Goal: Information Seeking & Learning: Learn about a topic

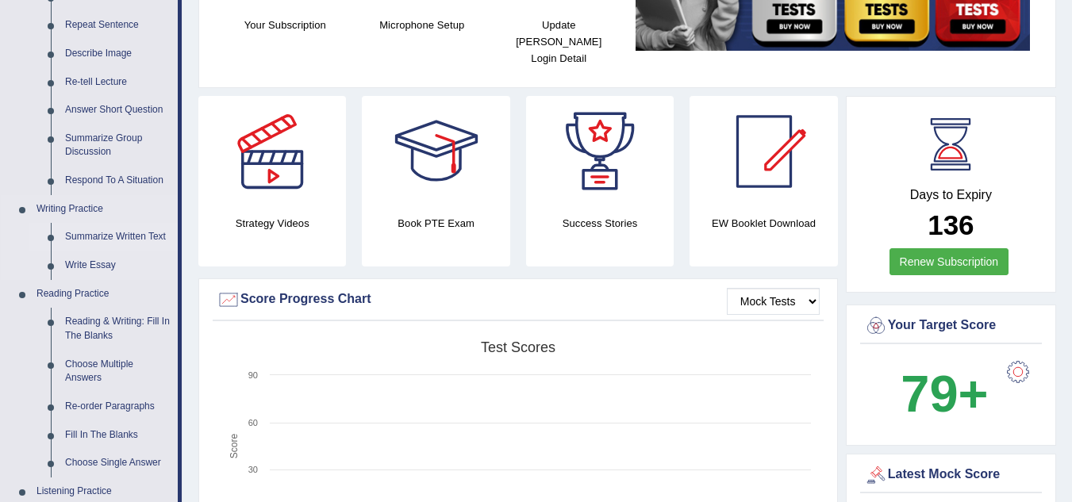
scroll to position [238, 0]
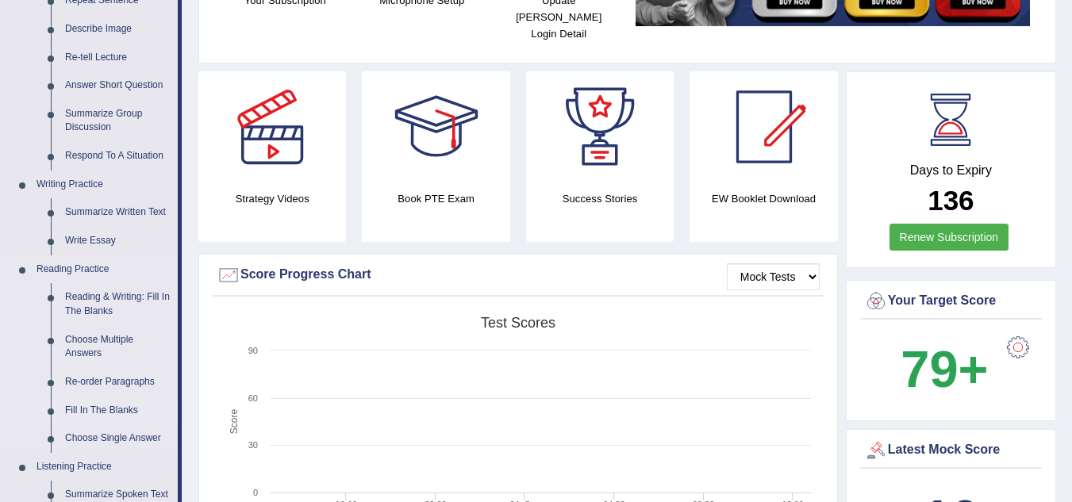
click at [78, 410] on link "Fill In The Blanks" at bounding box center [118, 411] width 120 height 29
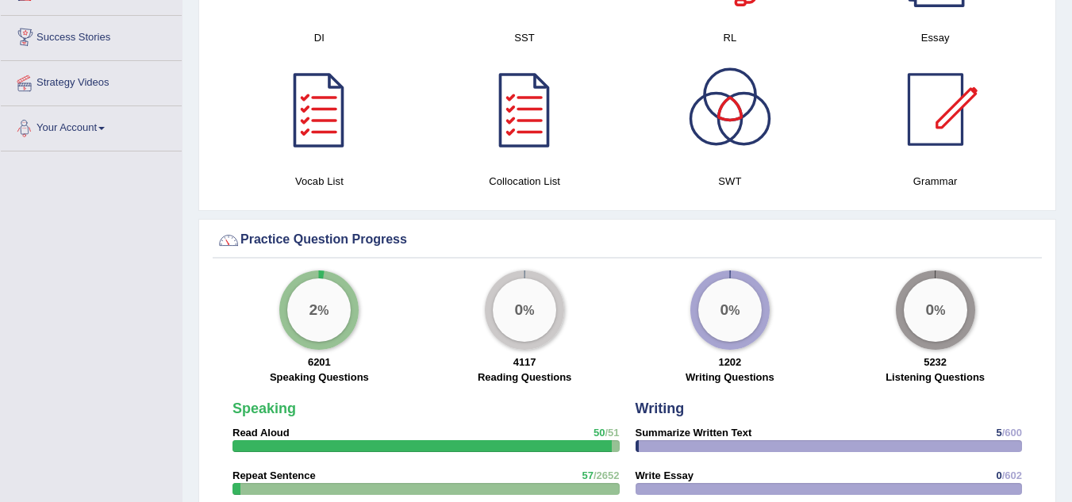
scroll to position [921, 0]
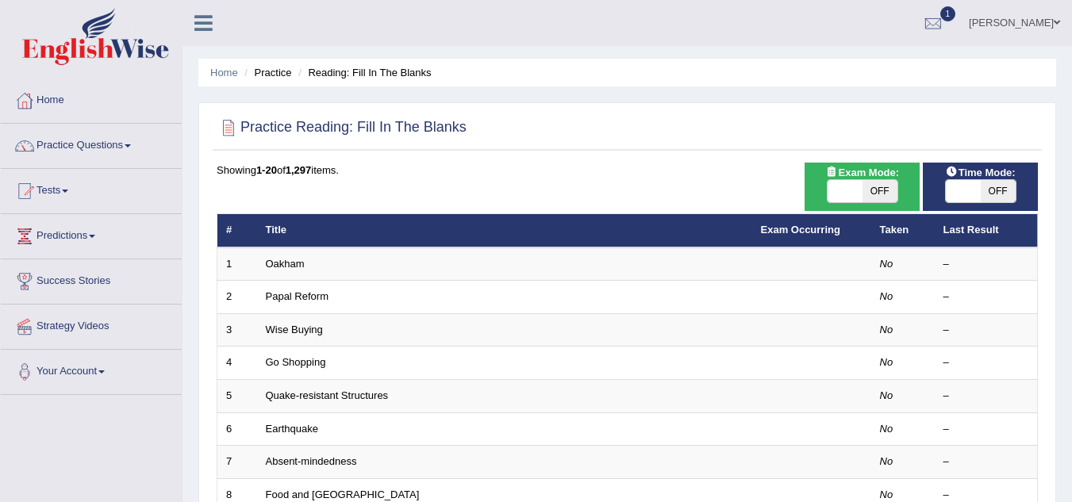
click at [887, 183] on span "OFF" at bounding box center [880, 191] width 35 height 22
checkbox input "true"
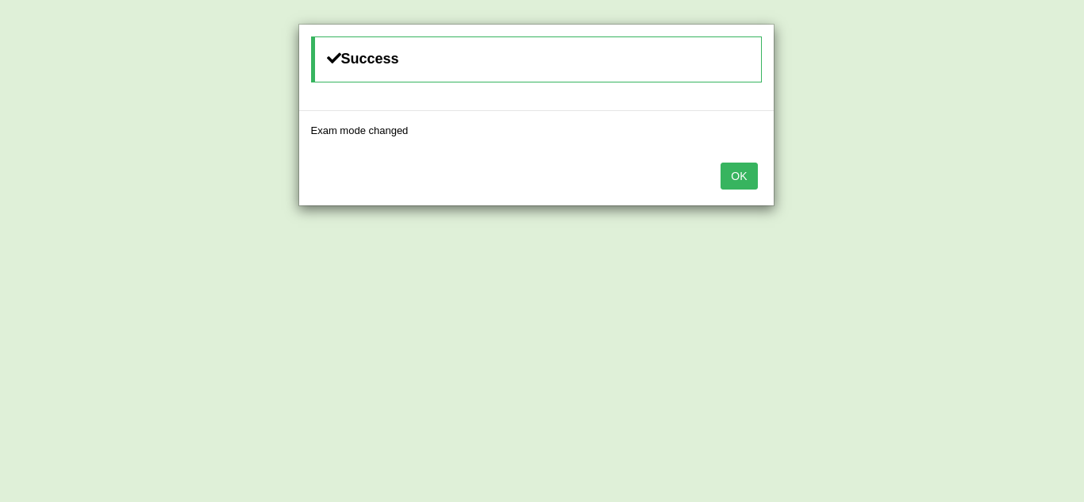
click at [744, 176] on button "OK" at bounding box center [739, 176] width 37 height 27
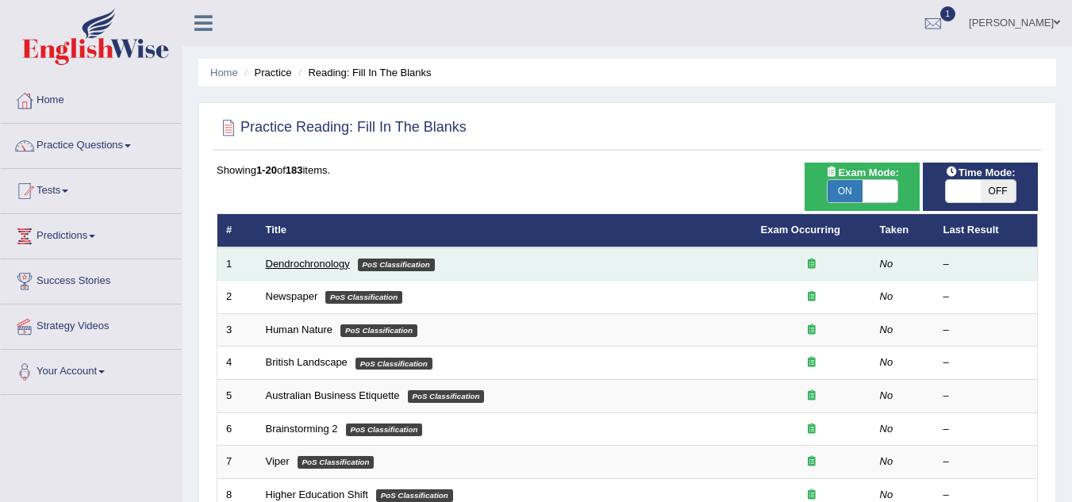
click at [286, 269] on link "Dendrochronology" at bounding box center [308, 264] width 84 height 12
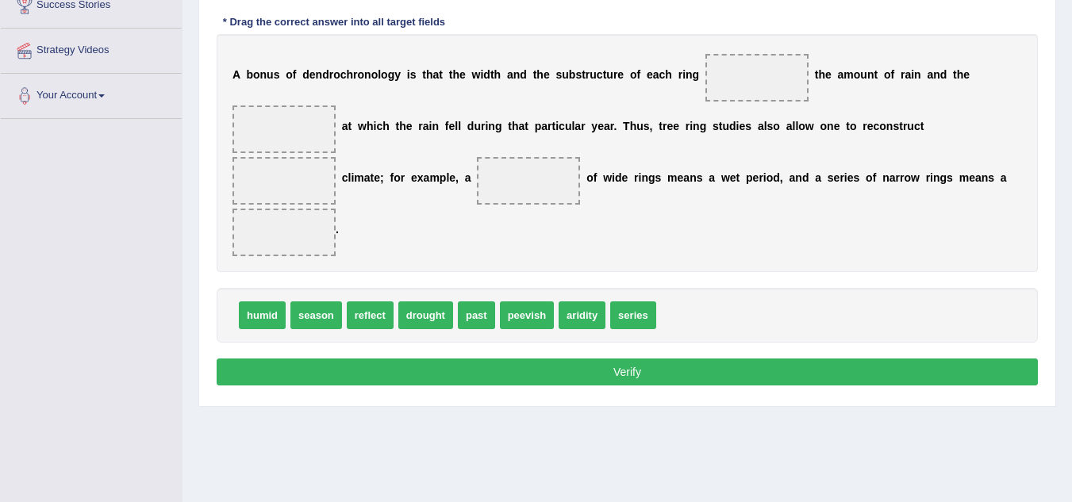
scroll to position [278, 0]
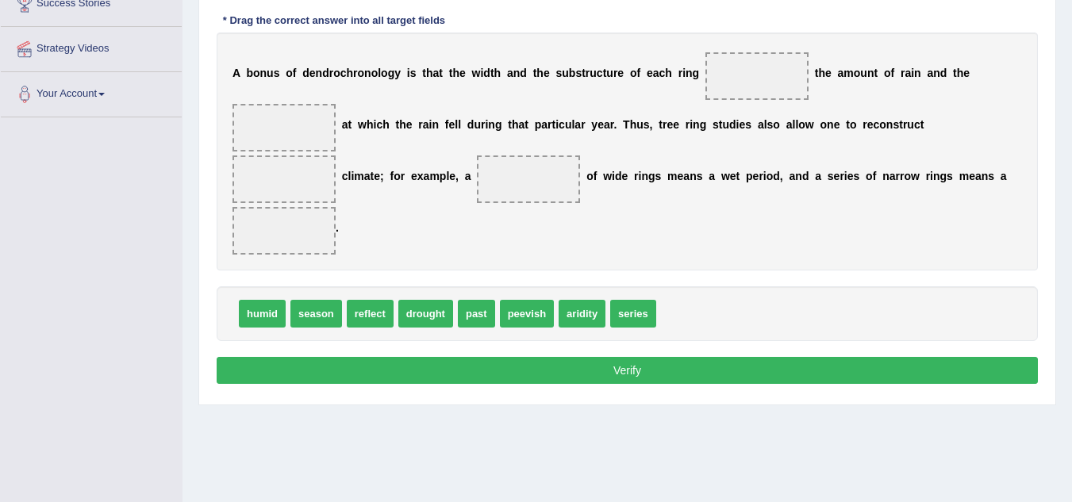
click at [502, 192] on span at bounding box center [528, 180] width 103 height 48
drag, startPoint x: 322, startPoint y: 261, endPoint x: 778, endPoint y: 71, distance: 493.5
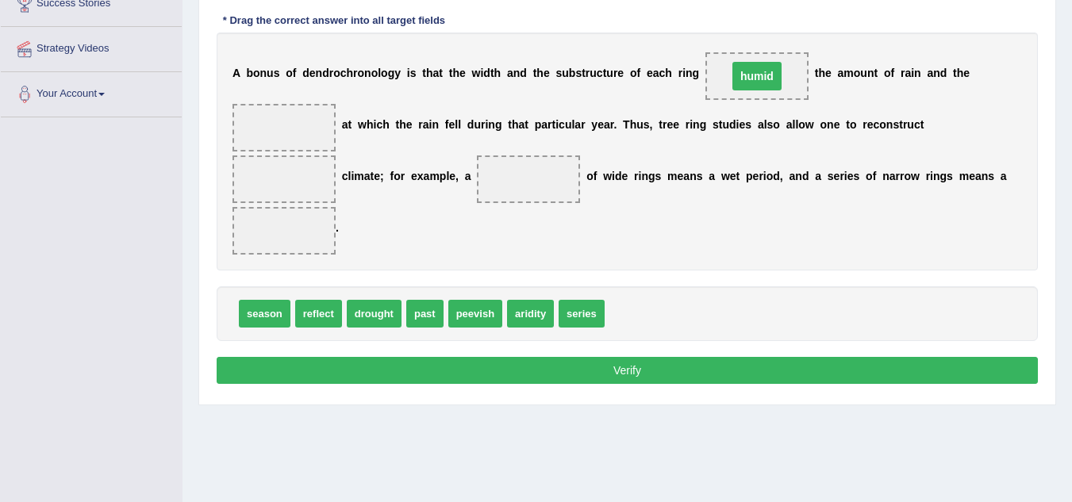
click at [778, 71] on span "humid" at bounding box center [757, 76] width 49 height 29
drag, startPoint x: 561, startPoint y: 280, endPoint x: 544, endPoint y: 183, distance: 99.0
click at [544, 183] on div "Instructions: In the text below some words are missing. Drag words from the box…" at bounding box center [627, 164] width 829 height 465
drag, startPoint x: 583, startPoint y: 311, endPoint x: 532, endPoint y: 165, distance: 154.6
click at [532, 165] on span "series" at bounding box center [529, 179] width 48 height 29
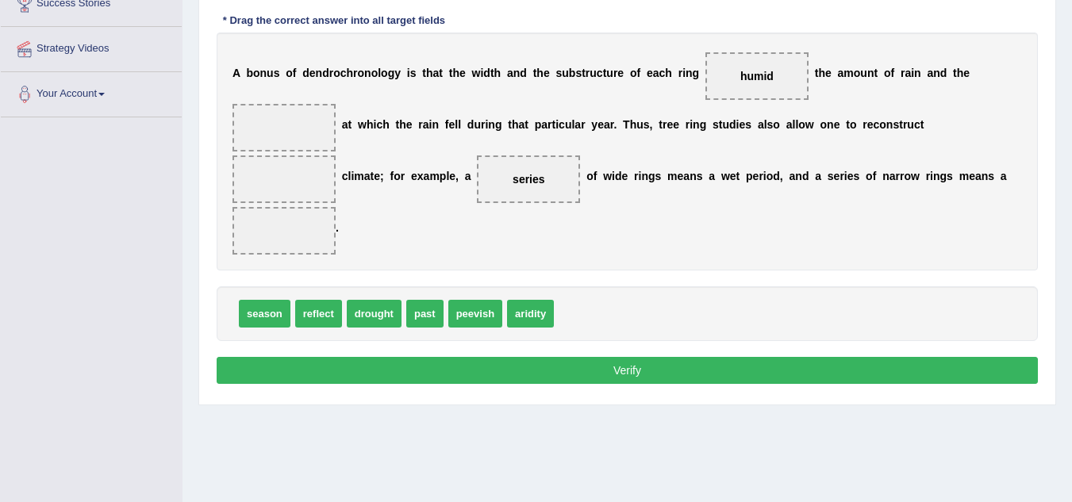
click at [748, 83] on span "humid" at bounding box center [757, 76] width 103 height 48
drag, startPoint x: 314, startPoint y: 306, endPoint x: 760, endPoint y: 67, distance: 505.3
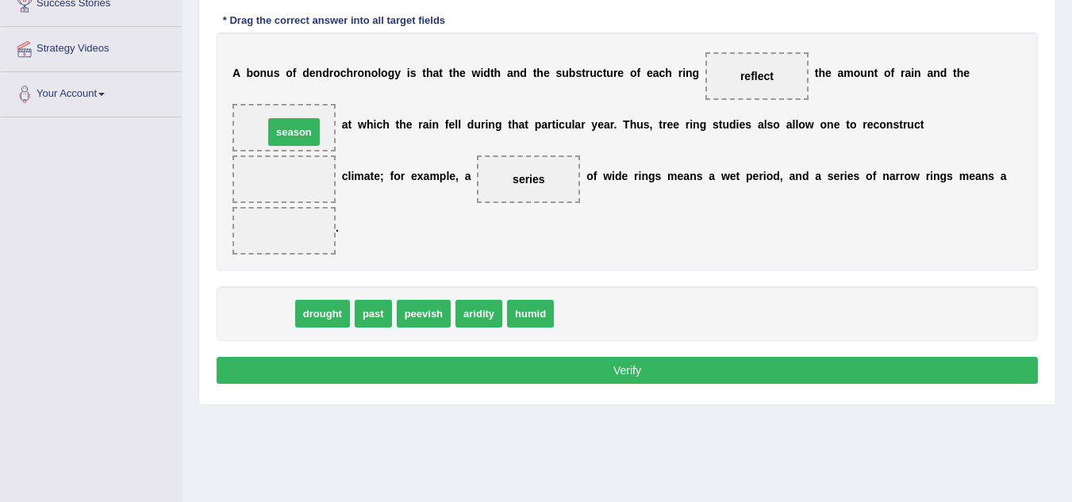
drag, startPoint x: 253, startPoint y: 309, endPoint x: 283, endPoint y: 127, distance: 184.1
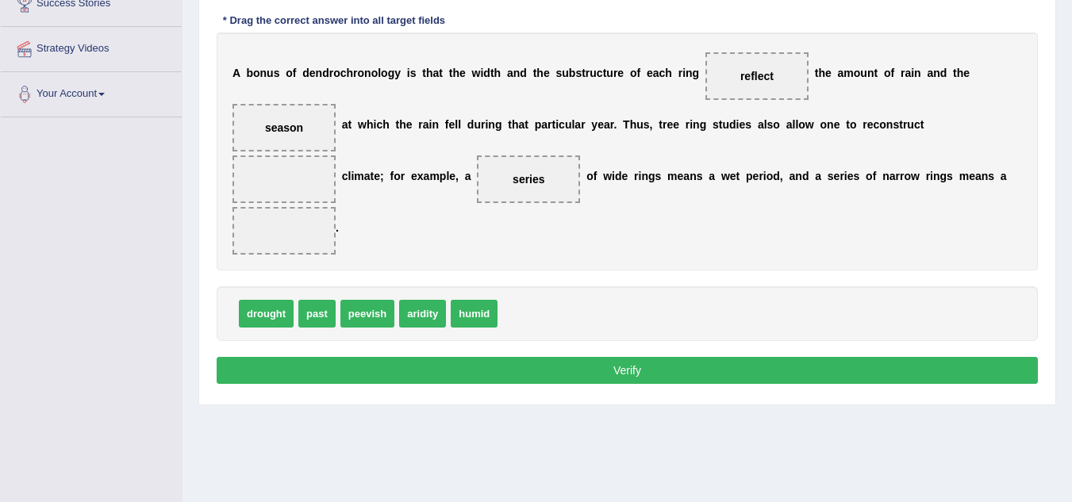
drag, startPoint x: 469, startPoint y: 320, endPoint x: 290, endPoint y: 243, distance: 194.5
drag, startPoint x: 462, startPoint y: 306, endPoint x: 268, endPoint y: 238, distance: 205.1
drag, startPoint x: 479, startPoint y: 312, endPoint x: 315, endPoint y: 243, distance: 177.5
drag, startPoint x: 310, startPoint y: 319, endPoint x: 283, endPoint y: 189, distance: 132.8
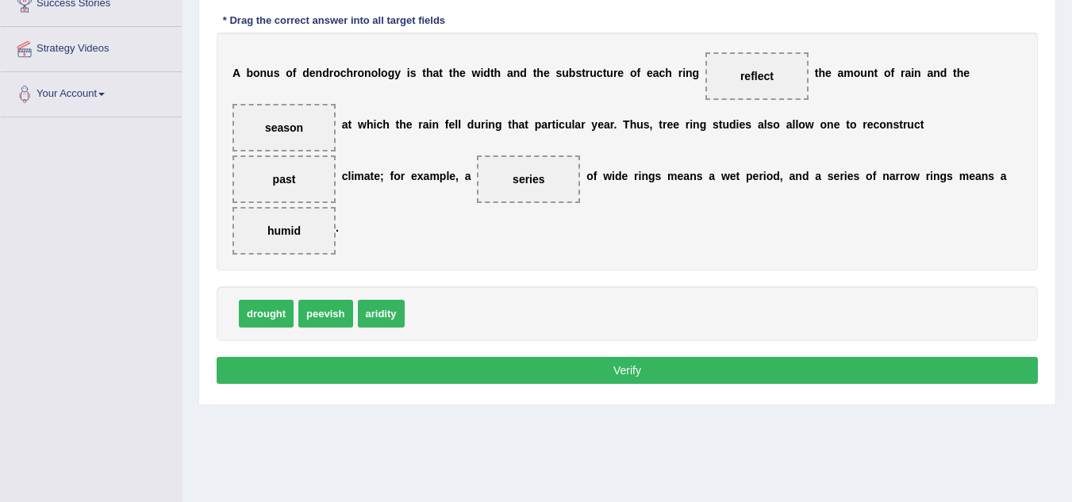
click at [378, 371] on button "Verify" at bounding box center [627, 370] width 821 height 27
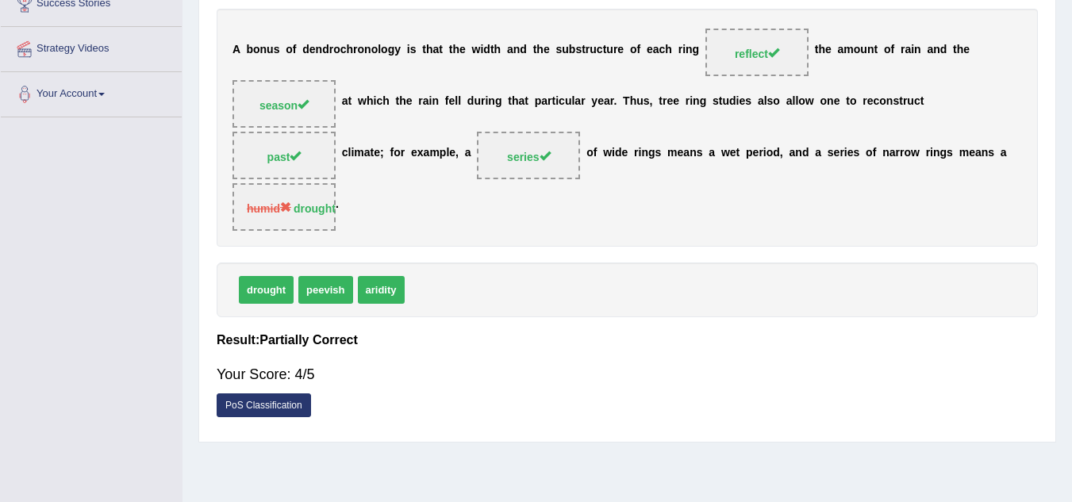
drag, startPoint x: 449, startPoint y: 239, endPoint x: 334, endPoint y: 196, distance: 122.8
click at [449, 237] on div "A b o n u s o f d e n d r o c h r o n o l o g y i s t h a t t h e w i d t h a n…" at bounding box center [627, 128] width 821 height 238
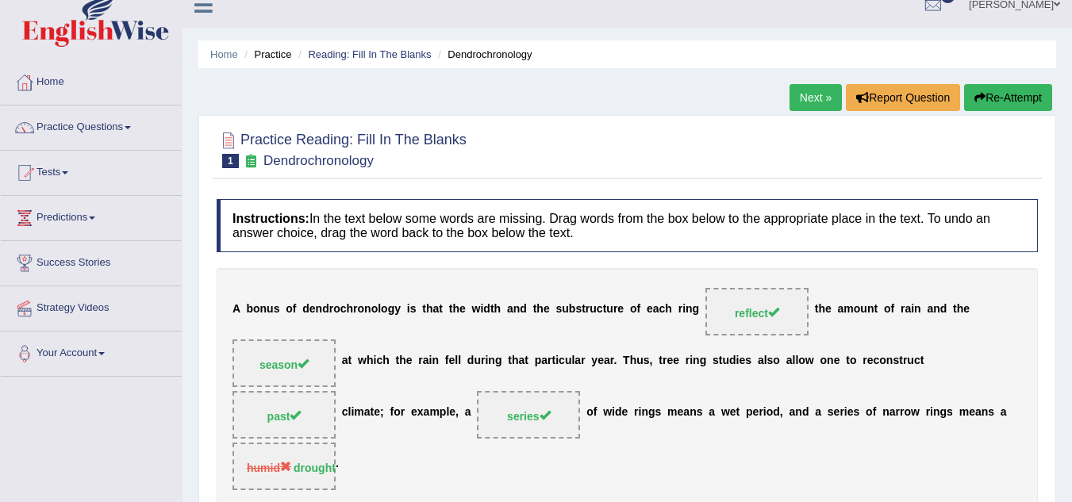
scroll to position [0, 0]
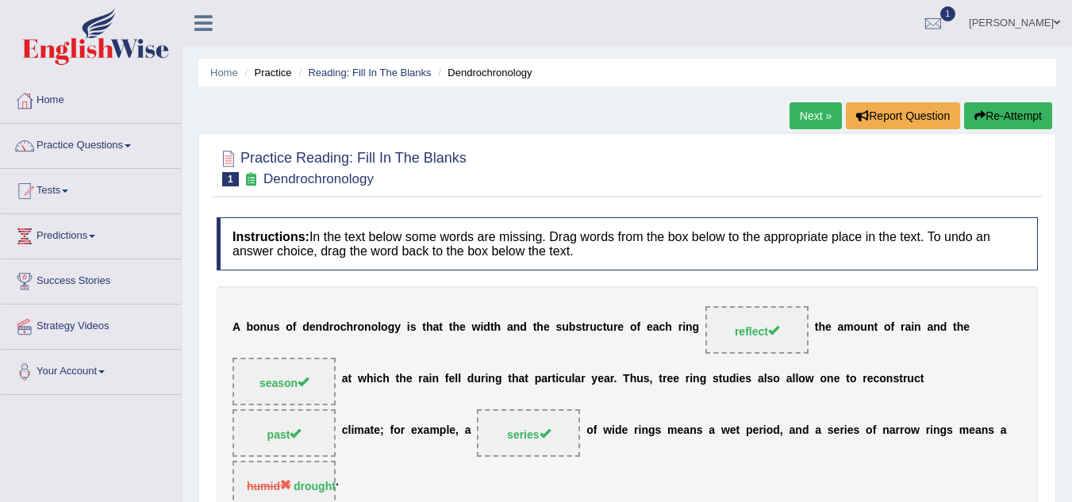
click at [781, 159] on div at bounding box center [627, 167] width 821 height 48
drag, startPoint x: 800, startPoint y: 117, endPoint x: 798, endPoint y: 152, distance: 35.0
click at [800, 117] on link "Next »" at bounding box center [816, 115] width 52 height 27
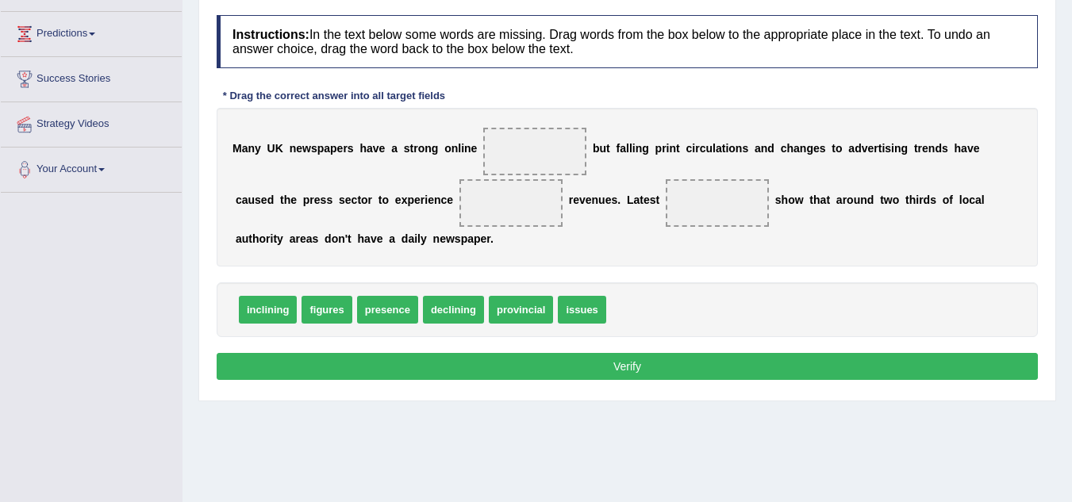
scroll to position [282, 0]
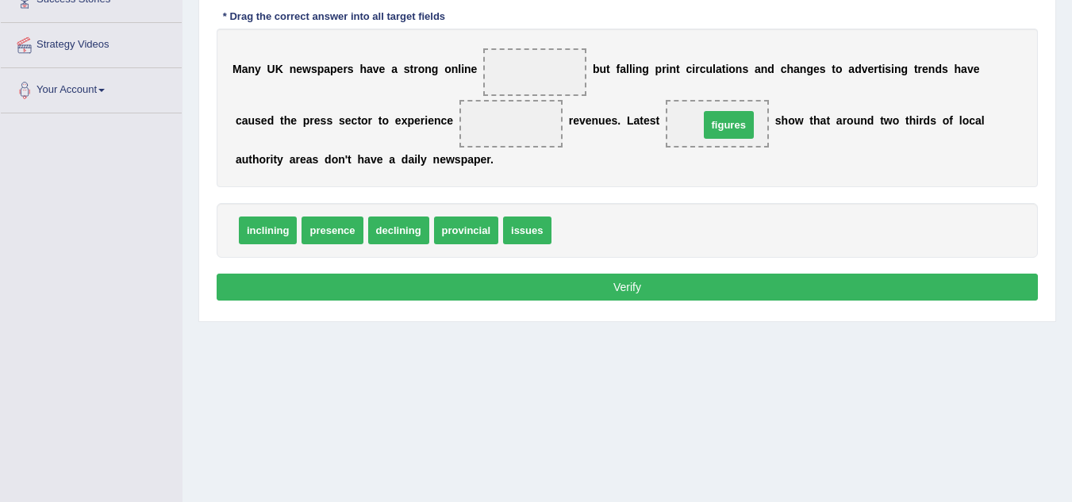
drag, startPoint x: 587, startPoint y: 238, endPoint x: 734, endPoint y: 133, distance: 180.4
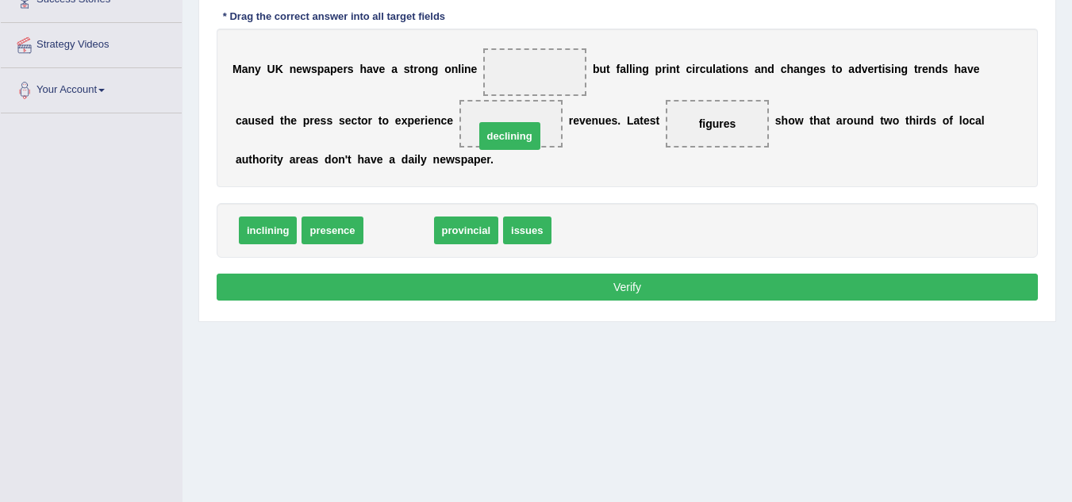
drag, startPoint x: 408, startPoint y: 228, endPoint x: 522, endPoint y: 131, distance: 149.8
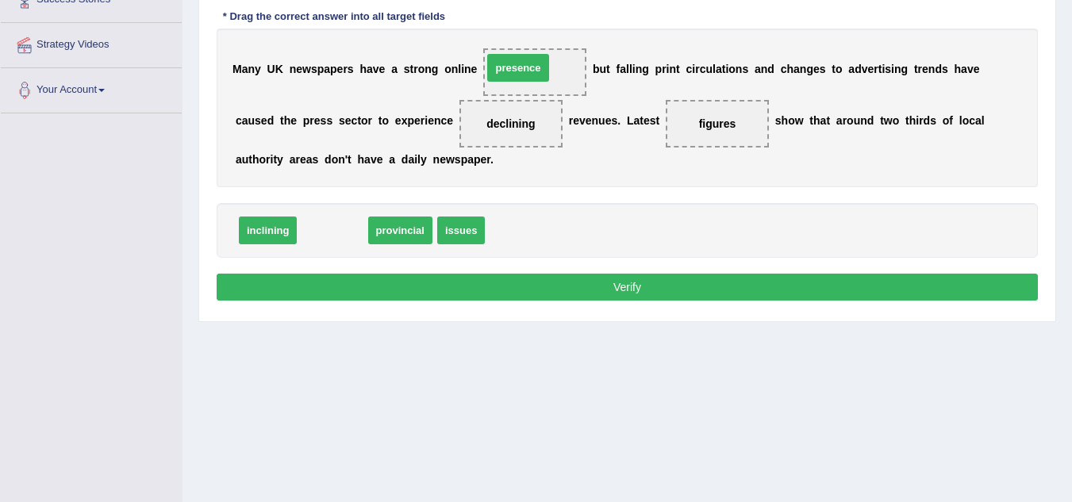
drag, startPoint x: 333, startPoint y: 233, endPoint x: 518, endPoint y: 69, distance: 247.4
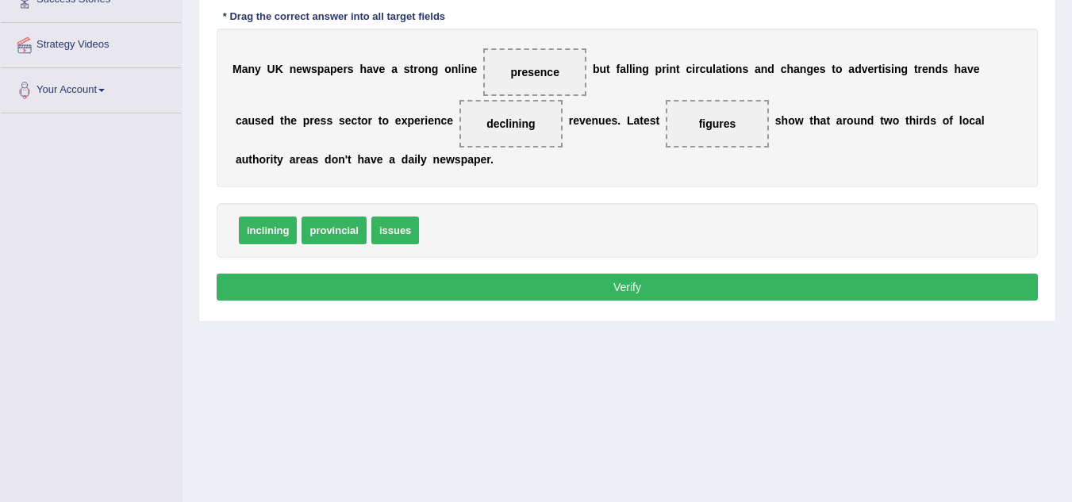
click at [564, 287] on button "Verify" at bounding box center [627, 287] width 821 height 27
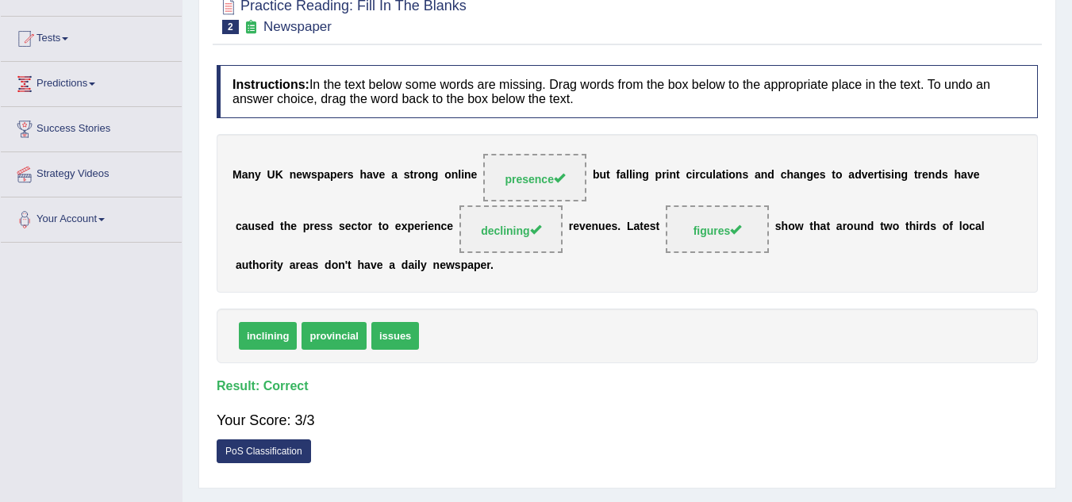
scroll to position [152, 0]
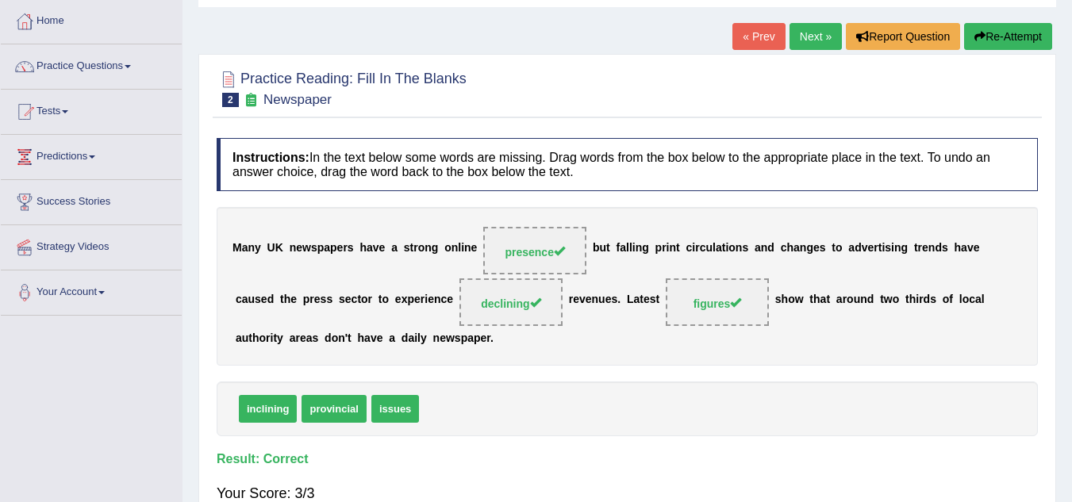
click at [866, 216] on div "M a n y U K n e w s p a p e r s h a v e a s t r o n g o n l i n e presence b u …" at bounding box center [627, 286] width 821 height 159
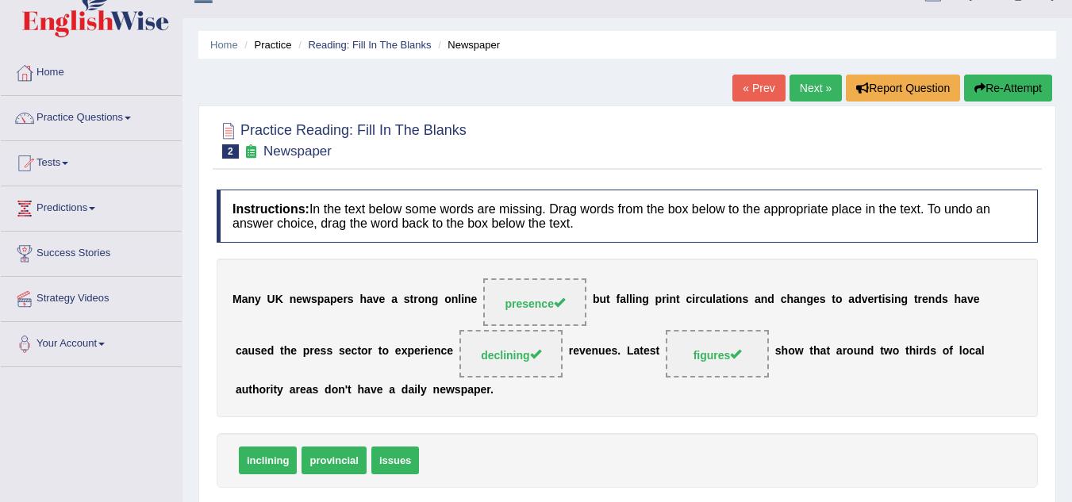
scroll to position [0, 0]
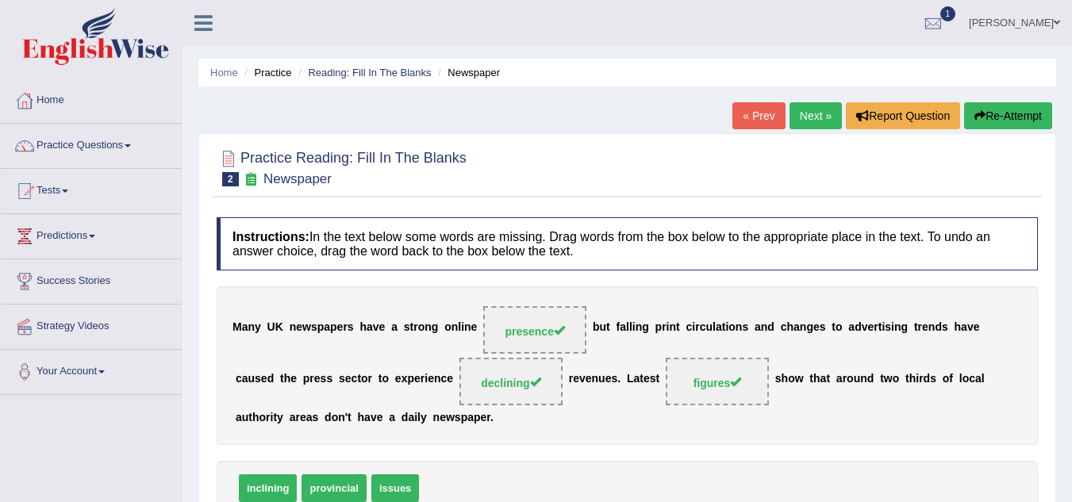
click at [801, 122] on link "Next »" at bounding box center [816, 115] width 52 height 27
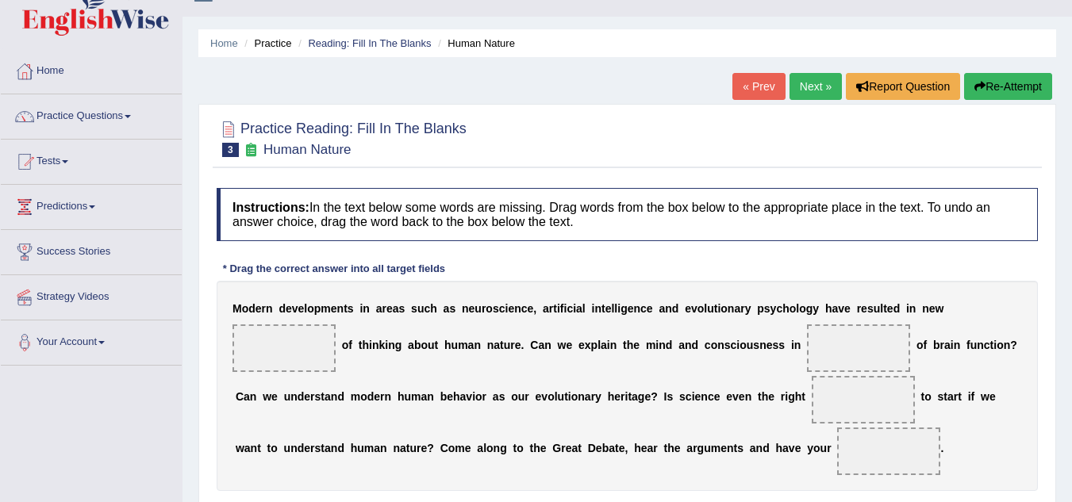
click at [867, 229] on h4 "Instructions: In the text below some words are missing. Drag words from the box…" at bounding box center [627, 214] width 821 height 53
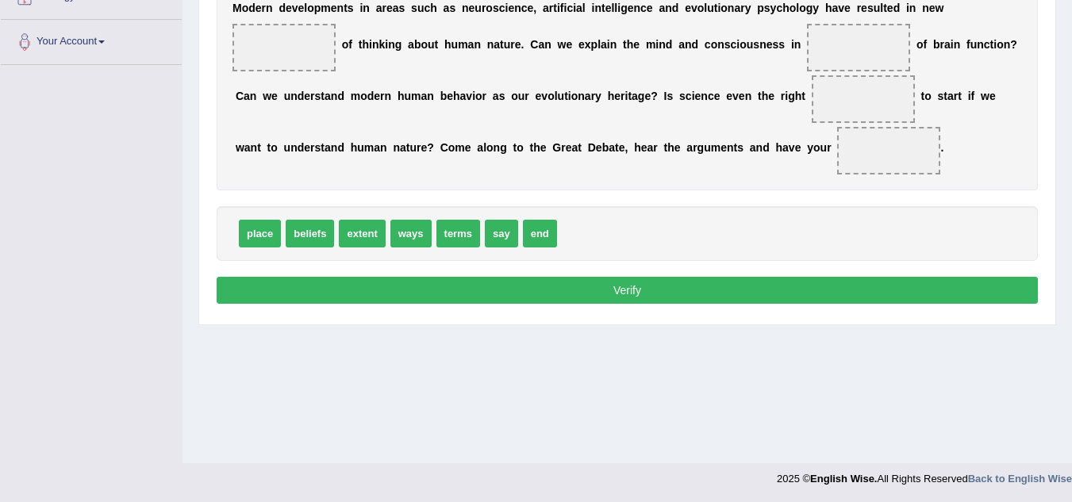
scroll to position [331, 0]
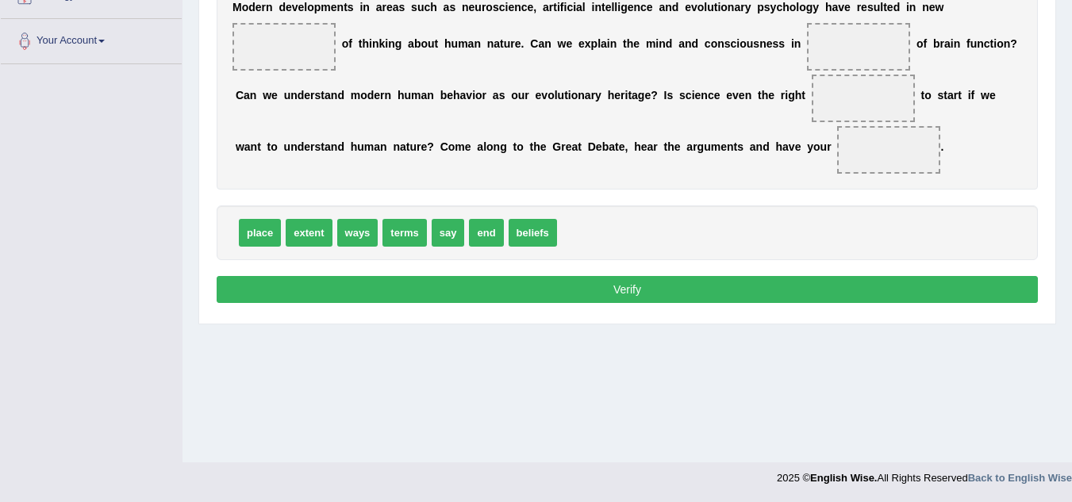
drag, startPoint x: 531, startPoint y: 234, endPoint x: 814, endPoint y: 155, distance: 294.3
drag, startPoint x: 541, startPoint y: 229, endPoint x: 686, endPoint y: 158, distance: 160.8
drag, startPoint x: 535, startPoint y: 225, endPoint x: 887, endPoint y: 148, distance: 360.1
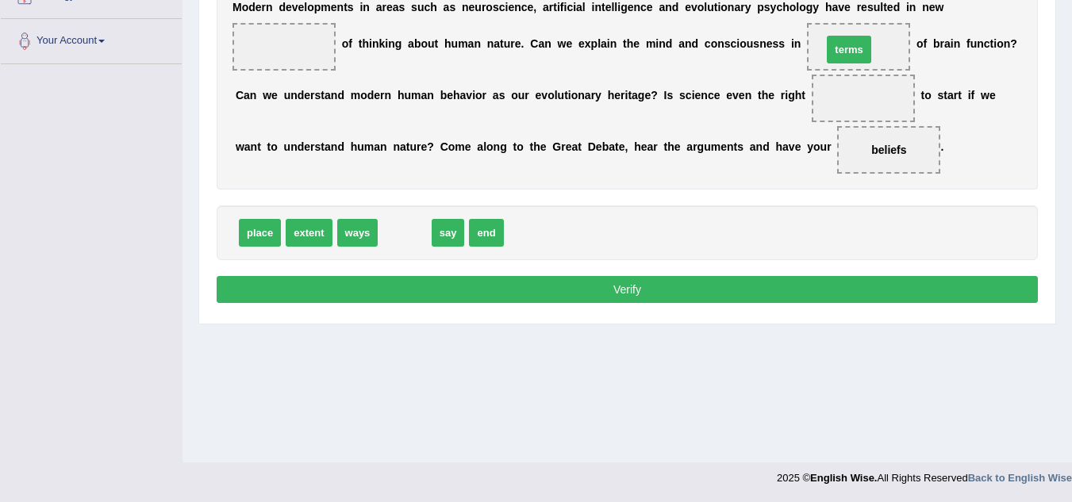
drag, startPoint x: 403, startPoint y: 231, endPoint x: 851, endPoint y: 44, distance: 485.0
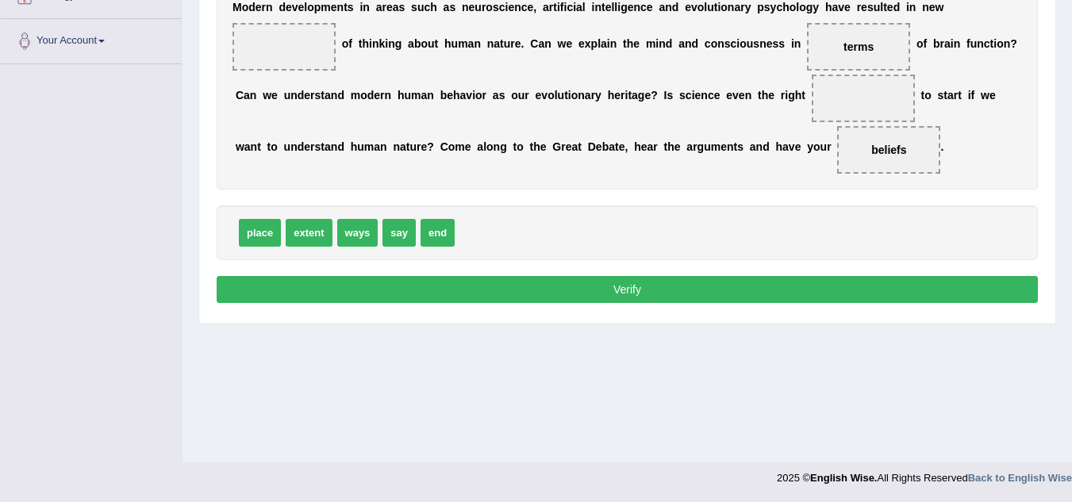
drag, startPoint x: 367, startPoint y: 237, endPoint x: 306, endPoint y: 29, distance: 216.0
drag, startPoint x: 349, startPoint y: 230, endPoint x: 325, endPoint y: 152, distance: 81.6
drag, startPoint x: 357, startPoint y: 229, endPoint x: 309, endPoint y: 33, distance: 201.2
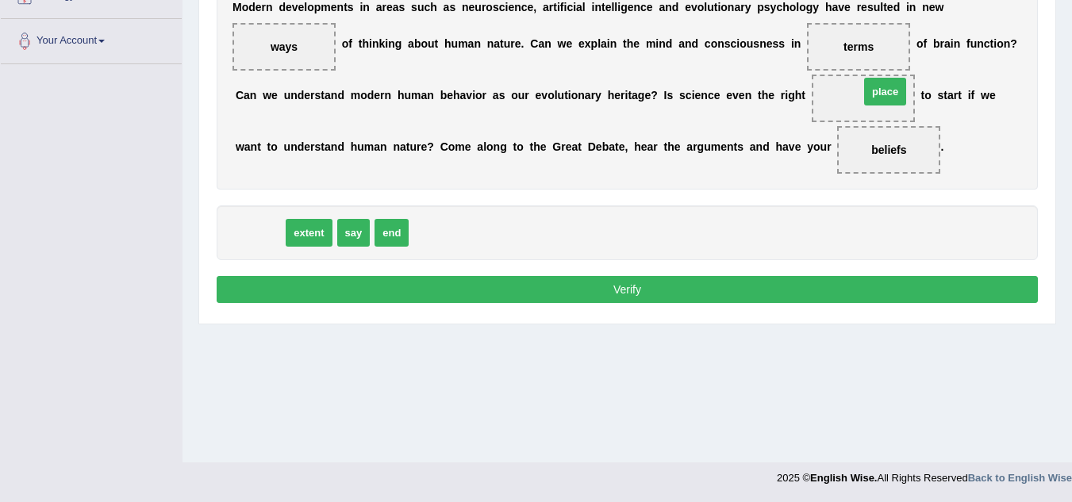
drag, startPoint x: 260, startPoint y: 228, endPoint x: 876, endPoint y: 90, distance: 631.0
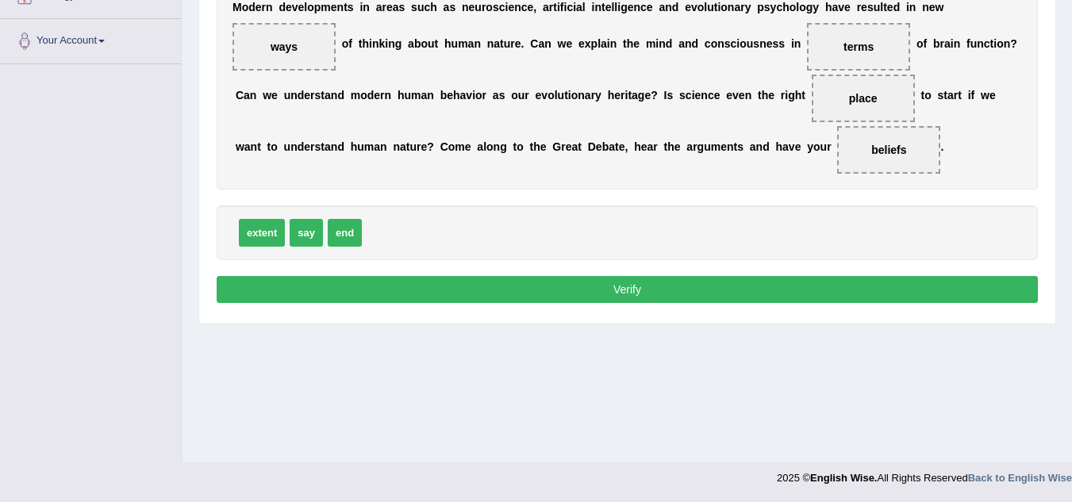
click at [735, 286] on button "Verify" at bounding box center [627, 289] width 821 height 27
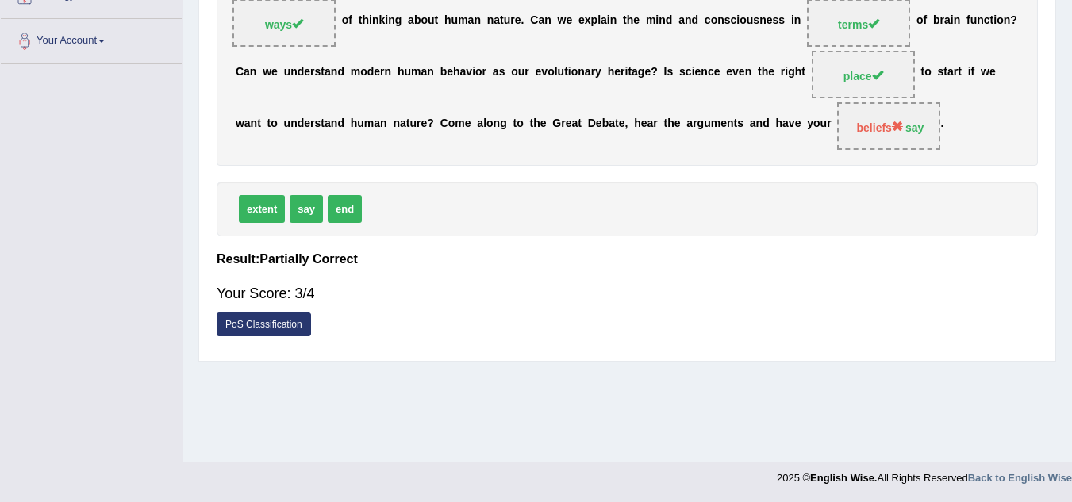
click at [351, 105] on div "M o d e r n d e v e l o p m e n t s i n a r e a s s u c h a s n e u r o s c i e…" at bounding box center [627, 61] width 821 height 210
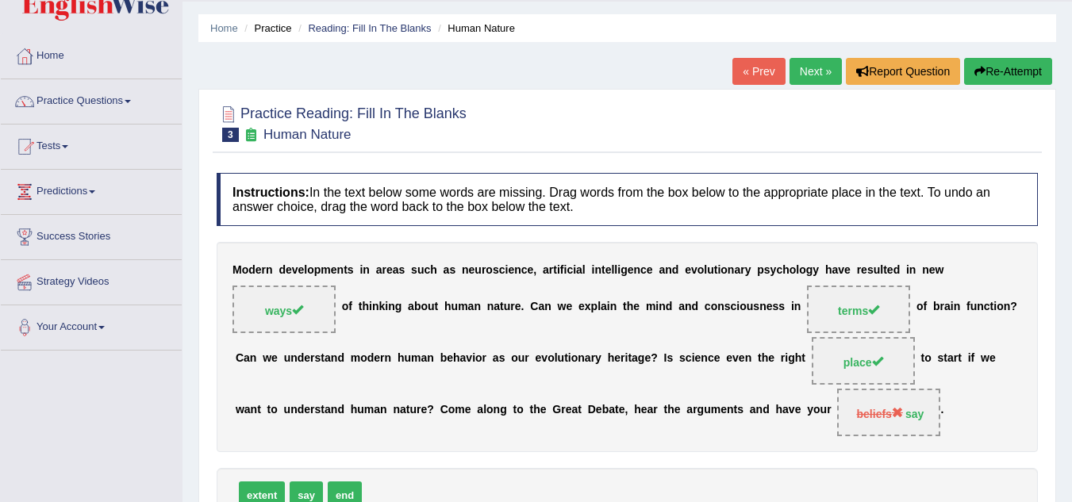
scroll to position [0, 0]
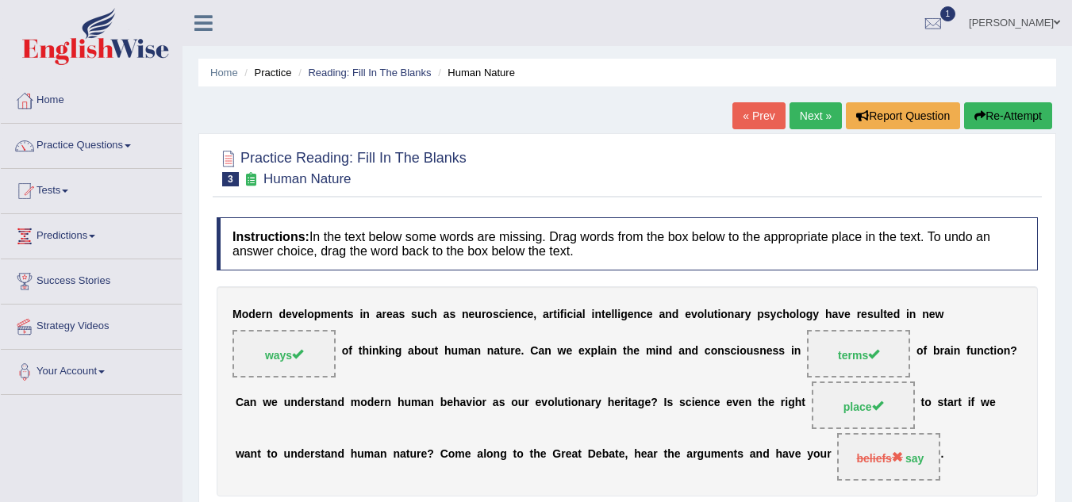
click at [883, 97] on div "Home Practice Reading: Fill In The Blanks Human Nature « Prev Next » Report Que…" at bounding box center [628, 397] width 890 height 794
click at [810, 61] on ul "Home Practice Reading: Fill In The Blanks Human Nature" at bounding box center [627, 73] width 858 height 28
click at [798, 114] on link "Next »" at bounding box center [816, 115] width 52 height 27
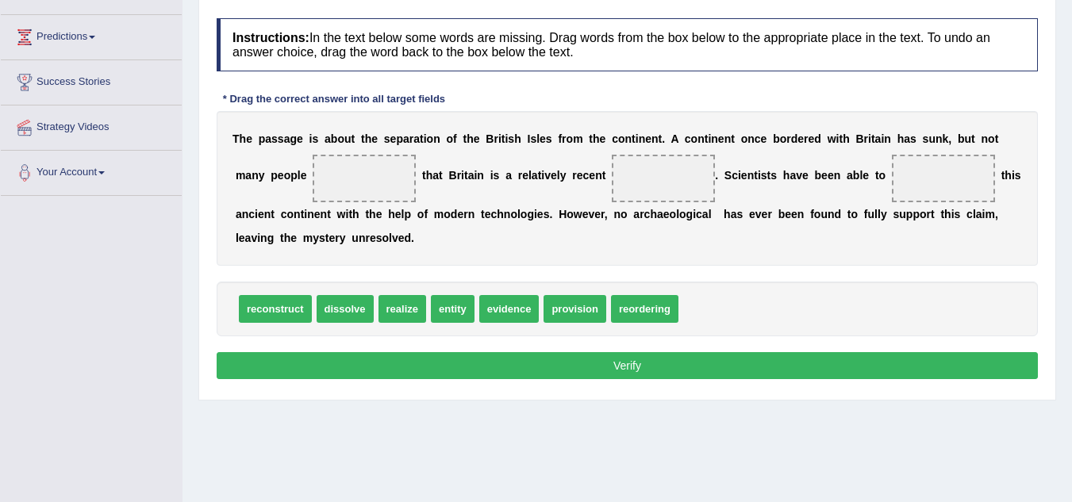
scroll to position [239, 0]
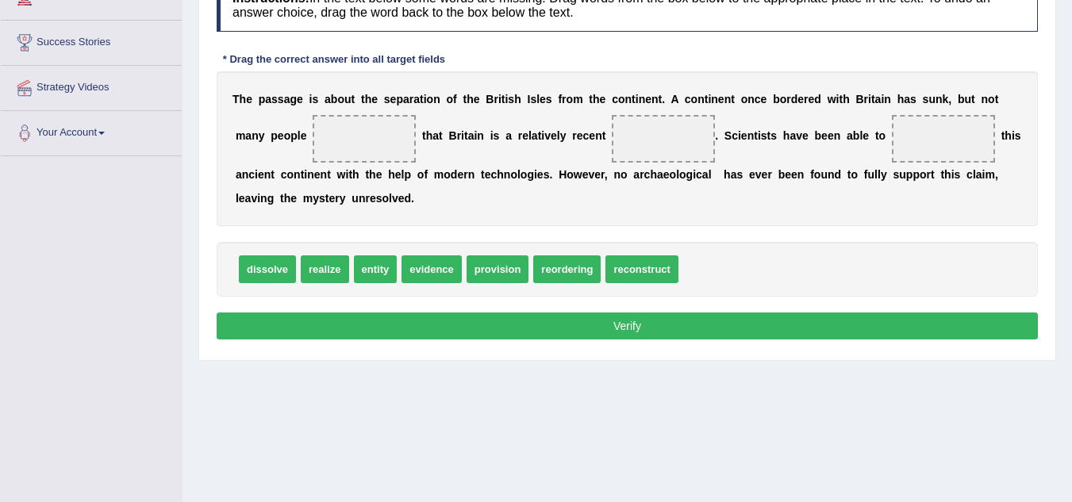
drag, startPoint x: 625, startPoint y: 278, endPoint x: 721, endPoint y: 221, distance: 112.4
drag, startPoint x: 657, startPoint y: 272, endPoint x: 807, endPoint y: 202, distance: 165.5
drag, startPoint x: 651, startPoint y: 270, endPoint x: 972, endPoint y: 145, distance: 344.8
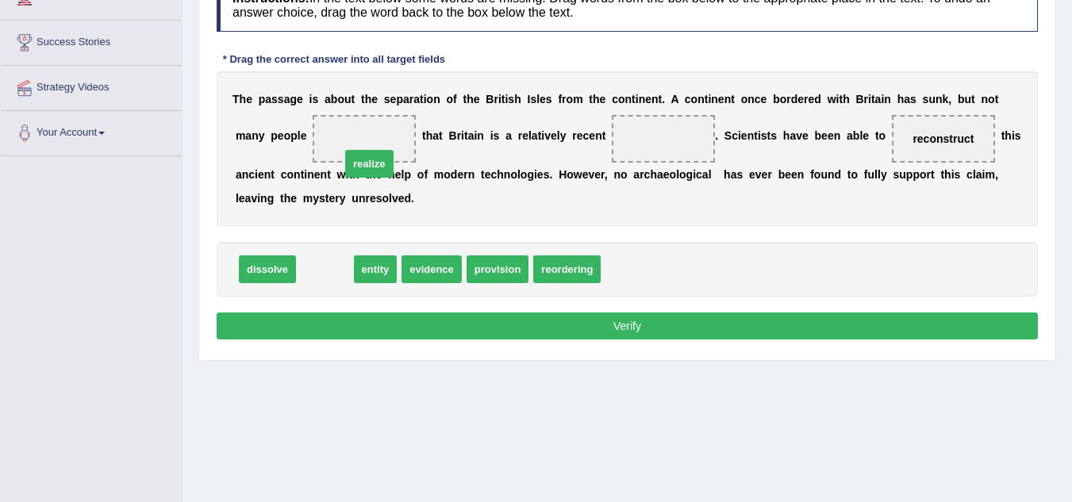
drag, startPoint x: 317, startPoint y: 279, endPoint x: 364, endPoint y: 164, distance: 124.2
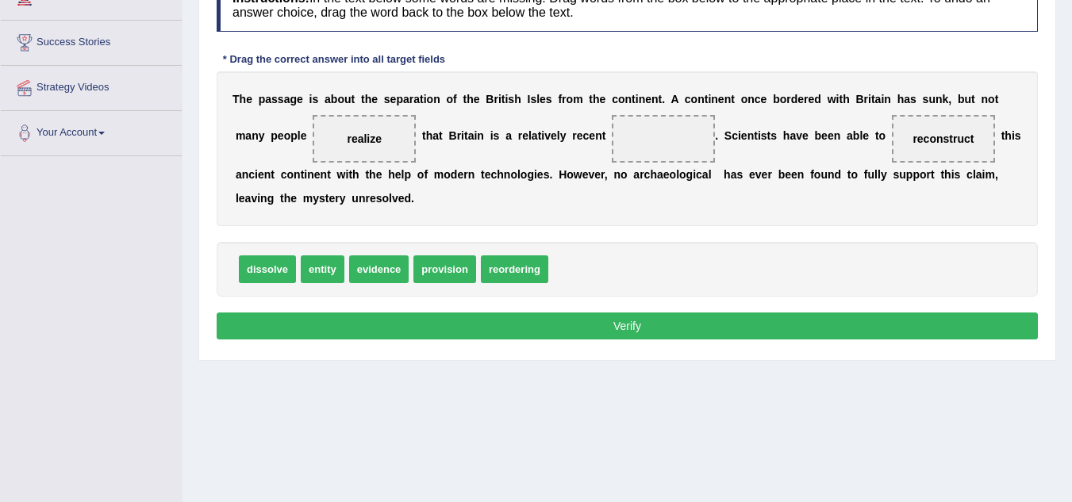
click at [448, 275] on span "provision" at bounding box center [445, 270] width 63 height 28
drag, startPoint x: 448, startPoint y: 275, endPoint x: 675, endPoint y: 155, distance: 256.7
click at [675, 155] on span "provision" at bounding box center [663, 139] width 103 height 48
click at [563, 314] on button "Verify" at bounding box center [627, 326] width 821 height 27
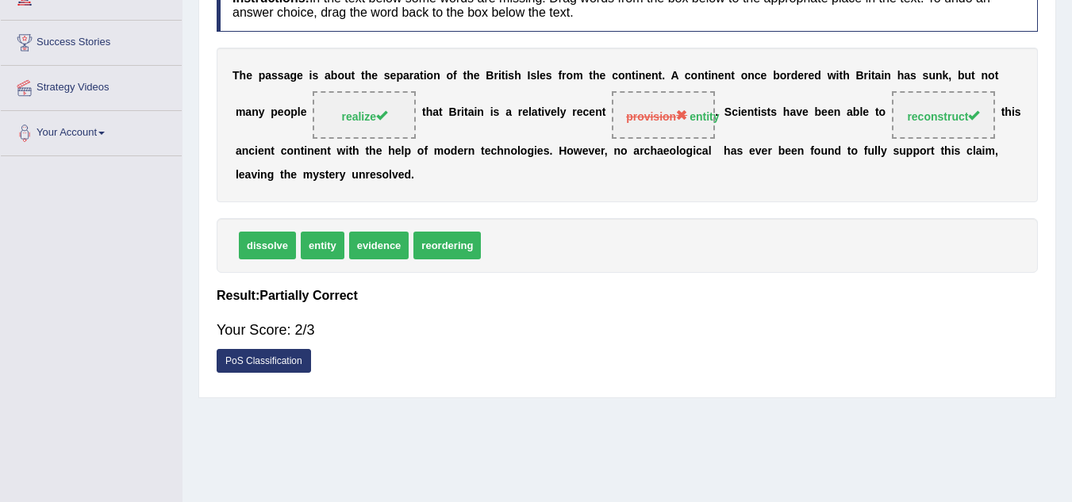
drag, startPoint x: 594, startPoint y: 86, endPoint x: 725, endPoint y: 91, distance: 130.3
click at [595, 86] on div "T h e p a s s a g e i s a b o u t t h e s e p a r a t i o n o f t h e B r i t i…" at bounding box center [627, 125] width 821 height 155
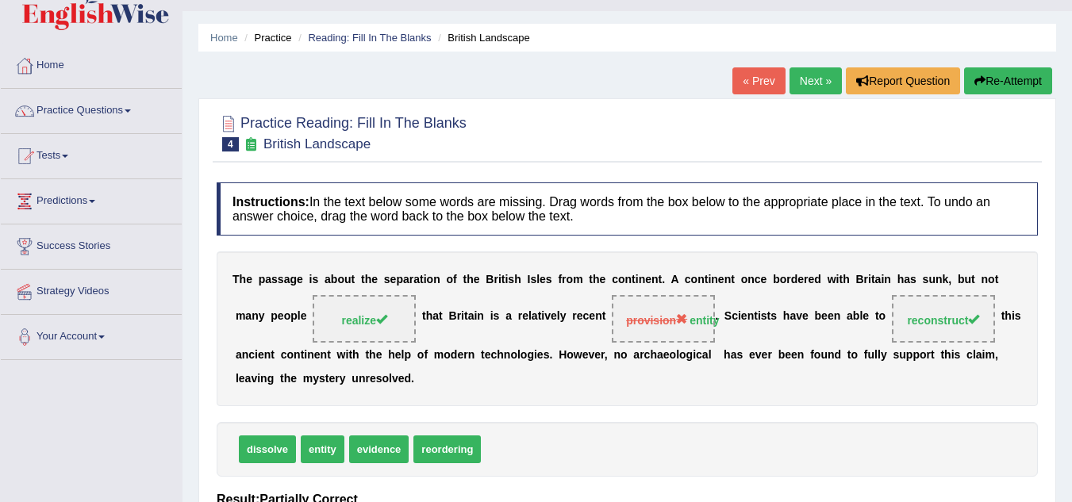
scroll to position [0, 0]
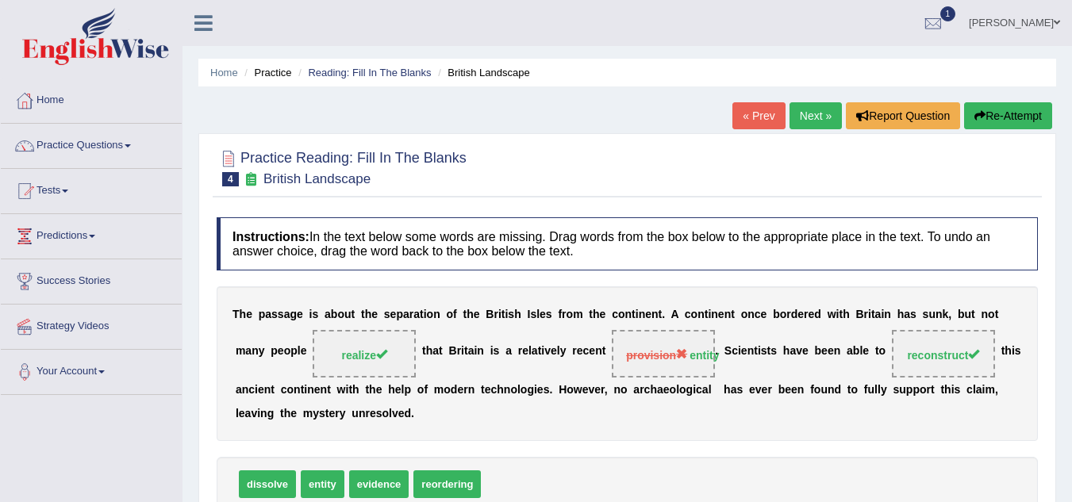
click at [809, 117] on link "Next »" at bounding box center [816, 115] width 52 height 27
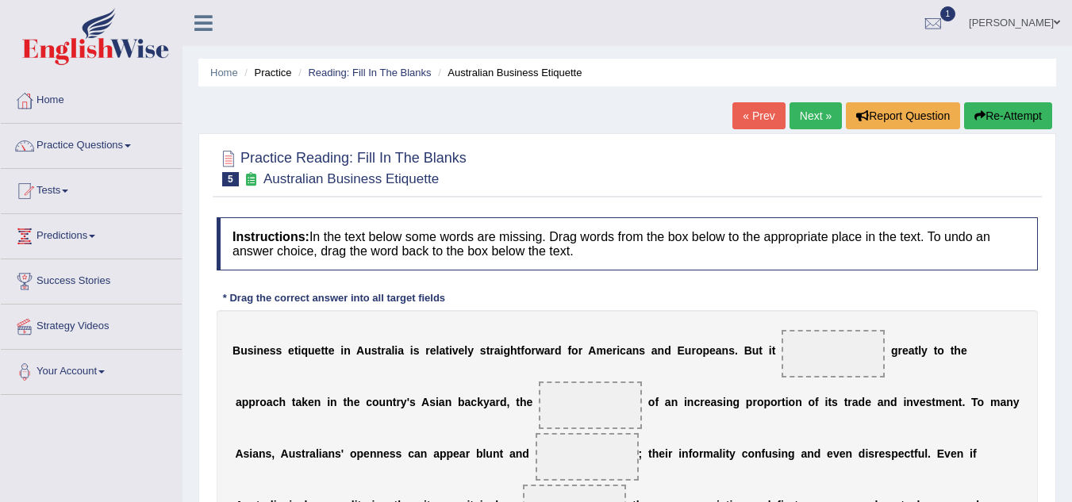
click at [728, 302] on div "Instructions: In the text below some words are missing. Drag words from the box…" at bounding box center [627, 454] width 829 height 489
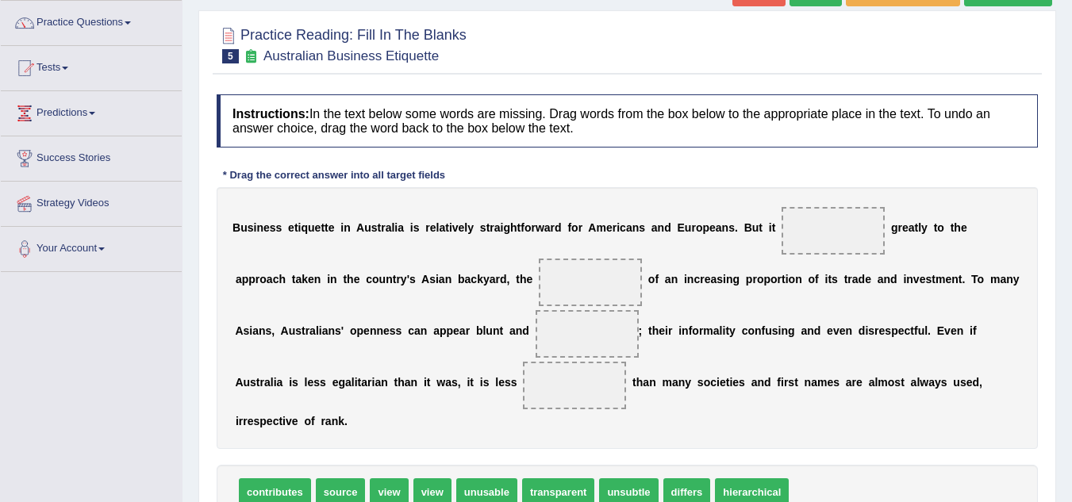
scroll to position [159, 0]
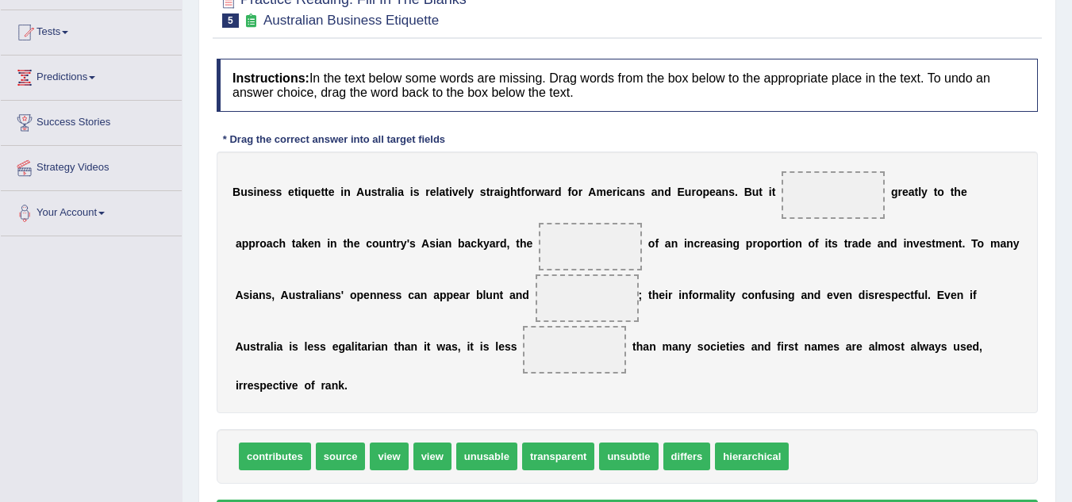
click at [834, 336] on div "B u s i n e s s e t i q u e t t e i n A u s t r a l i a i s r e l a t i v e l y…" at bounding box center [627, 283] width 821 height 262
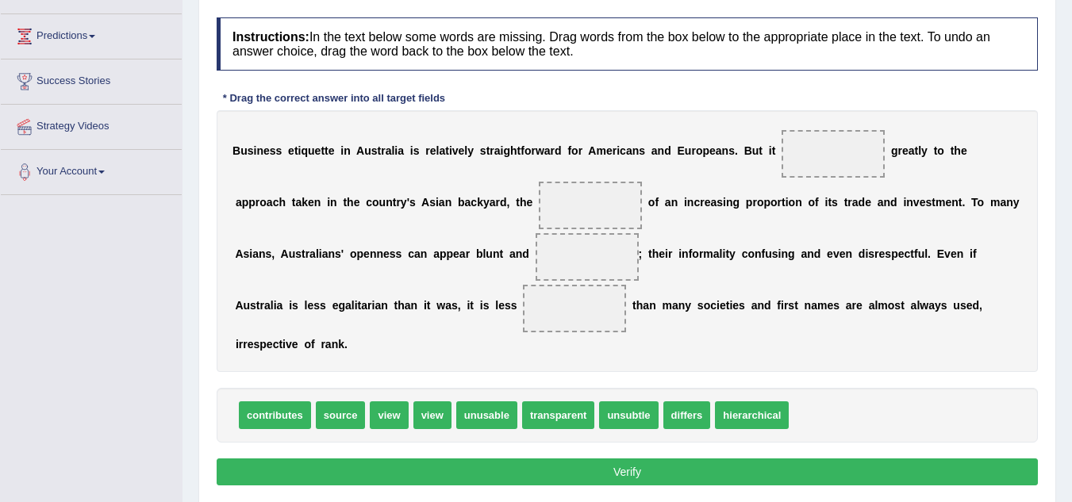
scroll to position [201, 0]
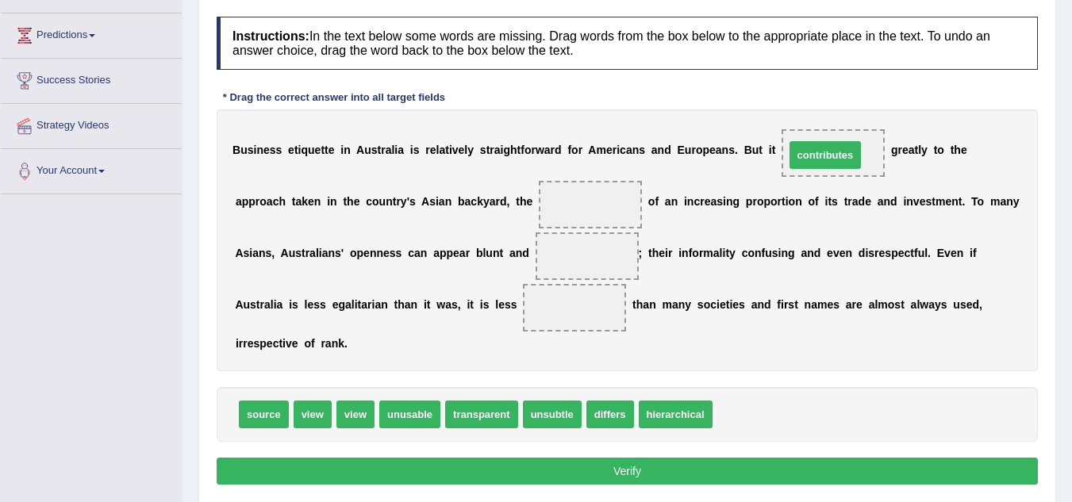
drag, startPoint x: 761, startPoint y: 421, endPoint x: 833, endPoint y: 162, distance: 269.4
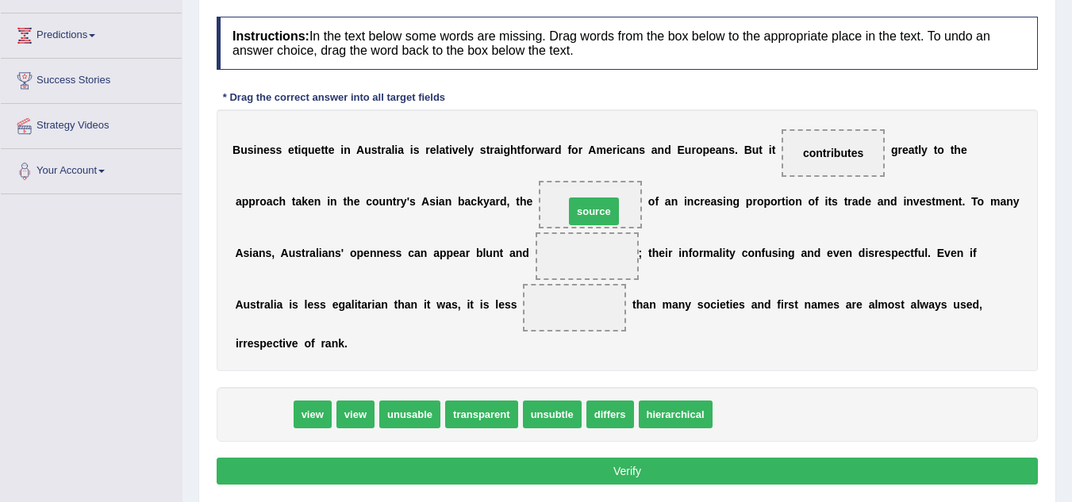
drag, startPoint x: 268, startPoint y: 409, endPoint x: 598, endPoint y: 206, distance: 387.7
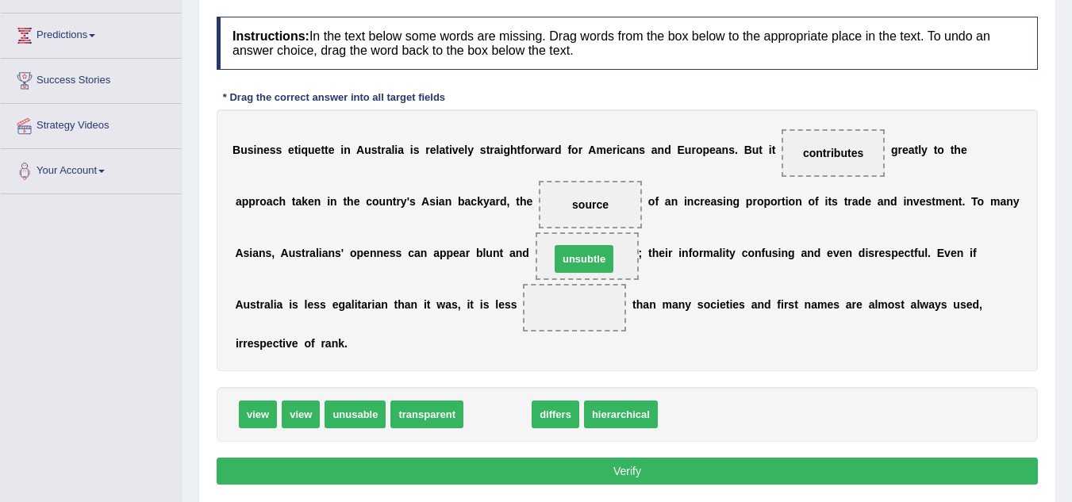
drag, startPoint x: 487, startPoint y: 417, endPoint x: 573, endPoint y: 261, distance: 178.0
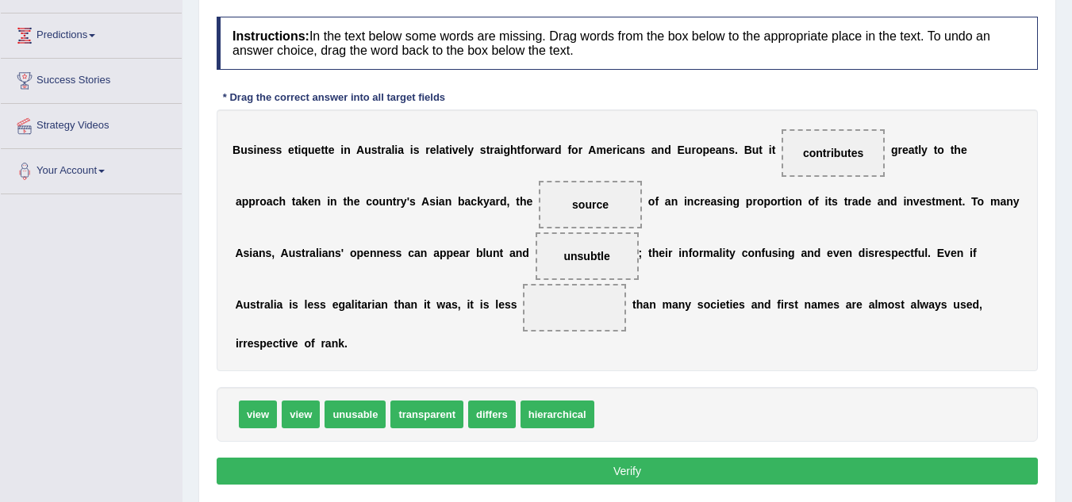
click at [550, 413] on span "hierarchical" at bounding box center [558, 415] width 74 height 28
drag, startPoint x: 571, startPoint y: 417, endPoint x: 580, endPoint y: 304, distance: 113.9
click at [574, 478] on button "Verify" at bounding box center [627, 471] width 821 height 27
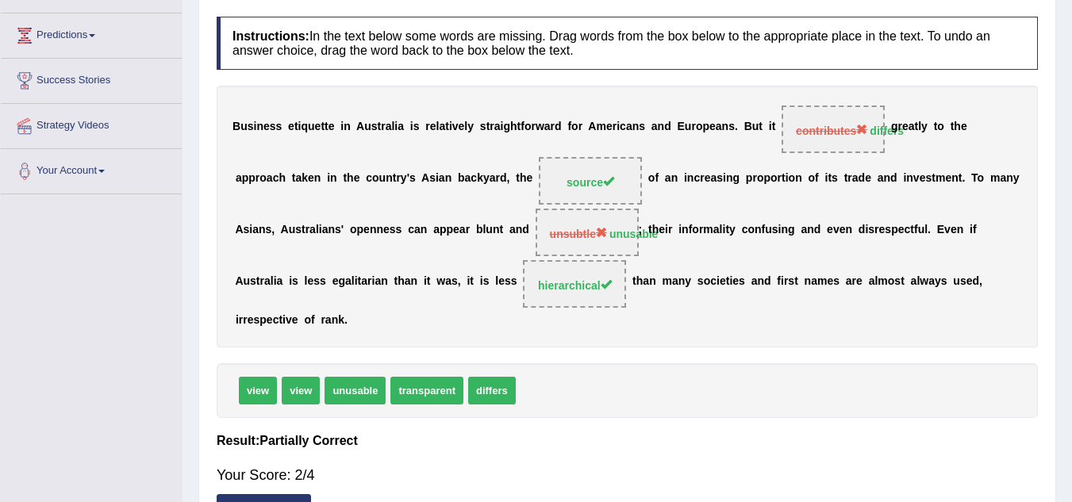
click at [791, 150] on span "contributes differs" at bounding box center [833, 130] width 103 height 48
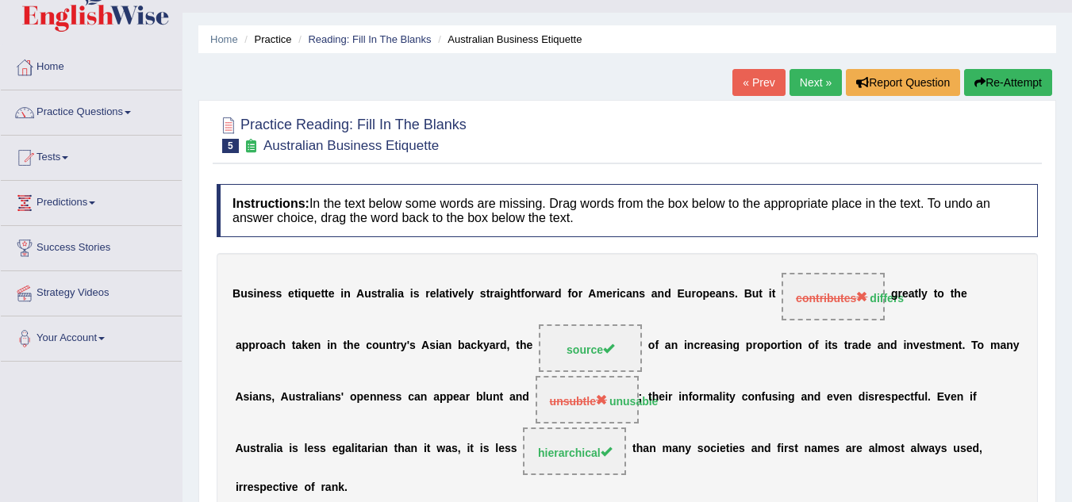
scroll to position [0, 0]
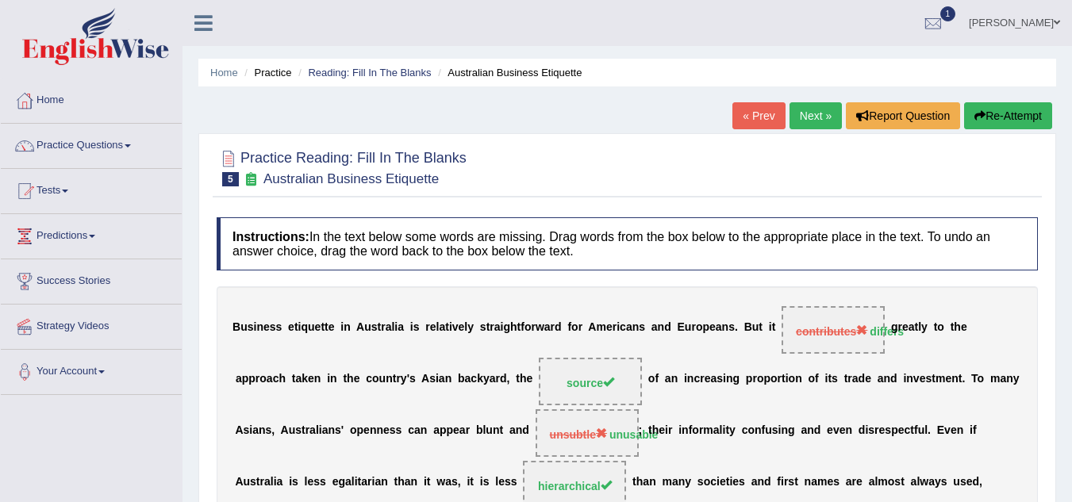
click at [764, 135] on div "Practice Reading: Fill In The Blanks 5 Australian Business Etiquette Instructio…" at bounding box center [627, 438] width 858 height 611
click at [805, 114] on link "Next »" at bounding box center [816, 115] width 52 height 27
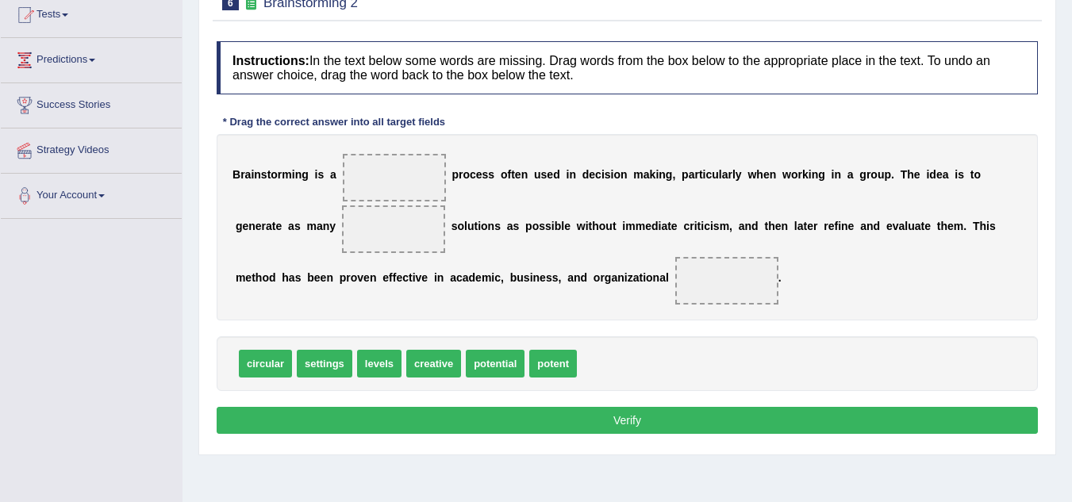
scroll to position [172, 0]
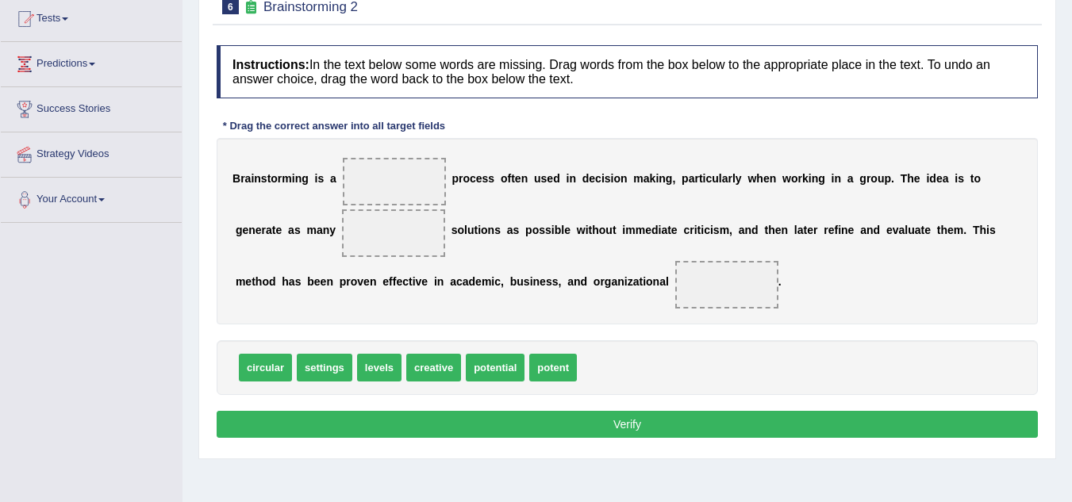
click at [329, 424] on button "Verify" at bounding box center [627, 424] width 821 height 27
drag, startPoint x: 324, startPoint y: 369, endPoint x: 711, endPoint y: 283, distance: 396.7
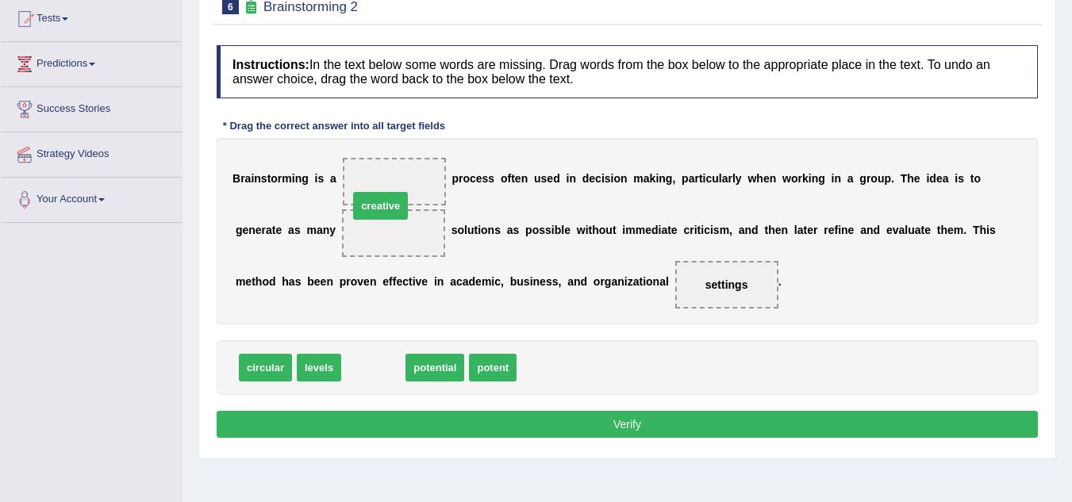
drag, startPoint x: 385, startPoint y: 360, endPoint x: 394, endPoint y: 201, distance: 159.0
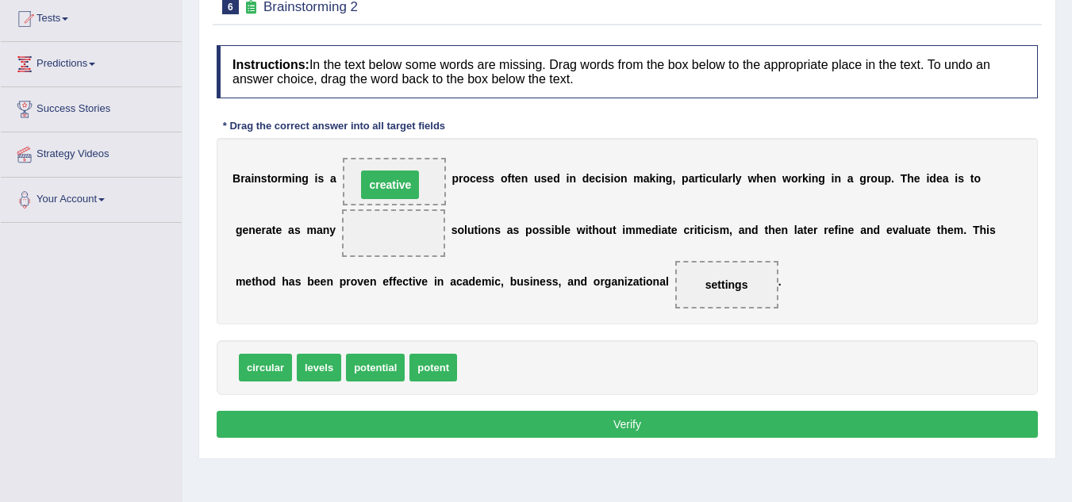
drag, startPoint x: 398, startPoint y: 227, endPoint x: 395, endPoint y: 179, distance: 48.5
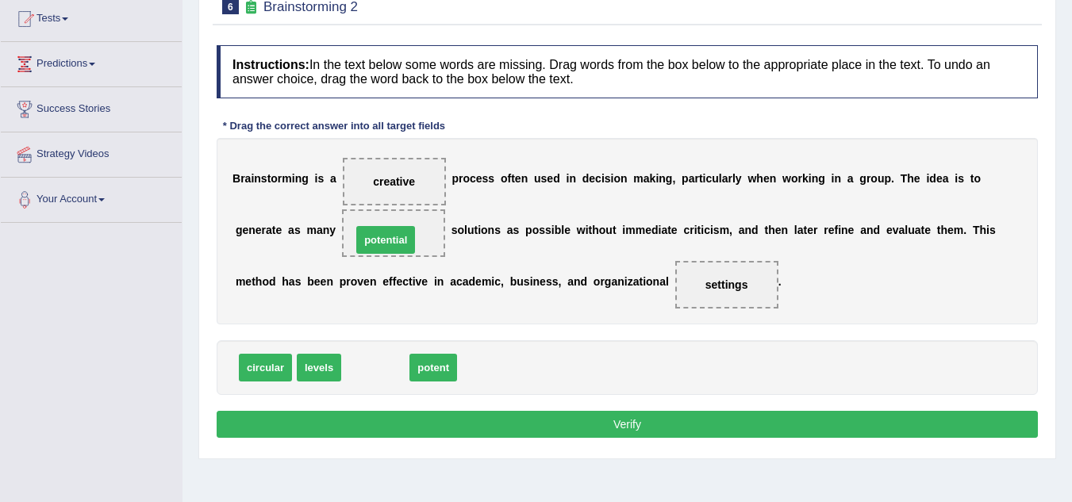
drag, startPoint x: 395, startPoint y: 366, endPoint x: 409, endPoint y: 233, distance: 134.0
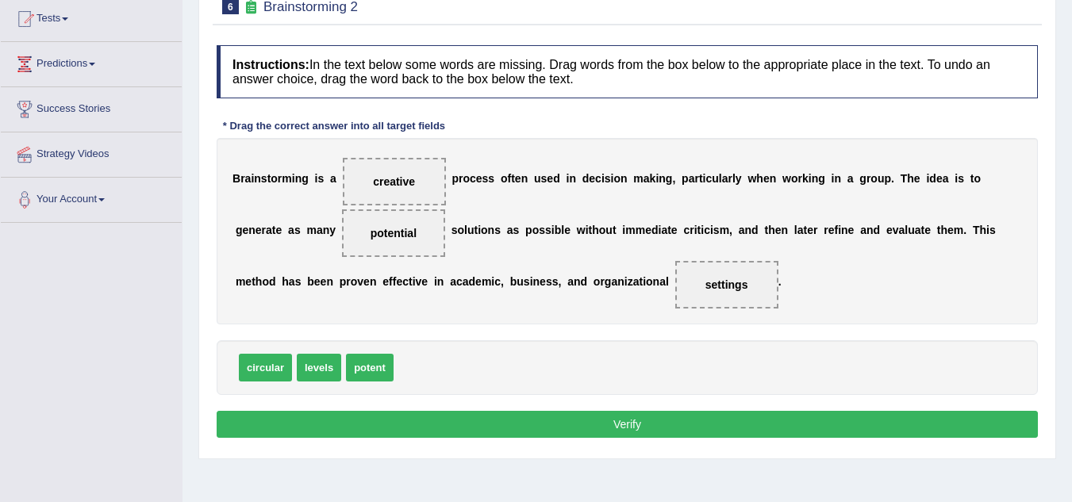
click at [556, 426] on button "Verify" at bounding box center [627, 424] width 821 height 27
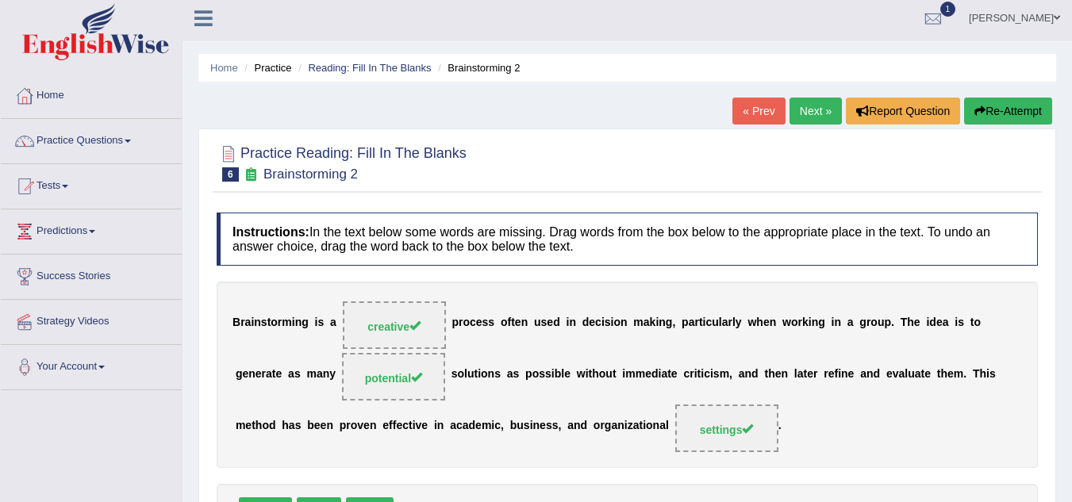
scroll to position [0, 0]
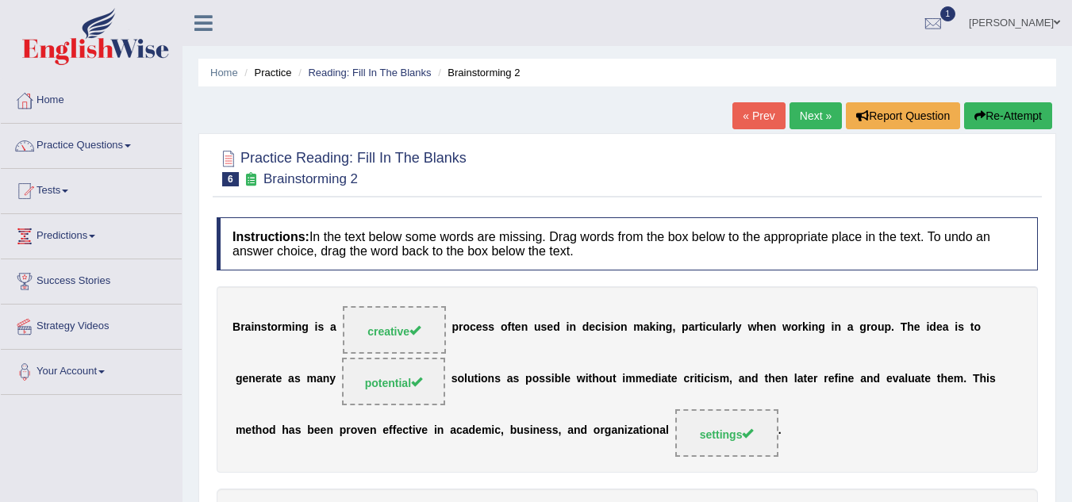
click at [809, 106] on link "Next »" at bounding box center [816, 115] width 52 height 27
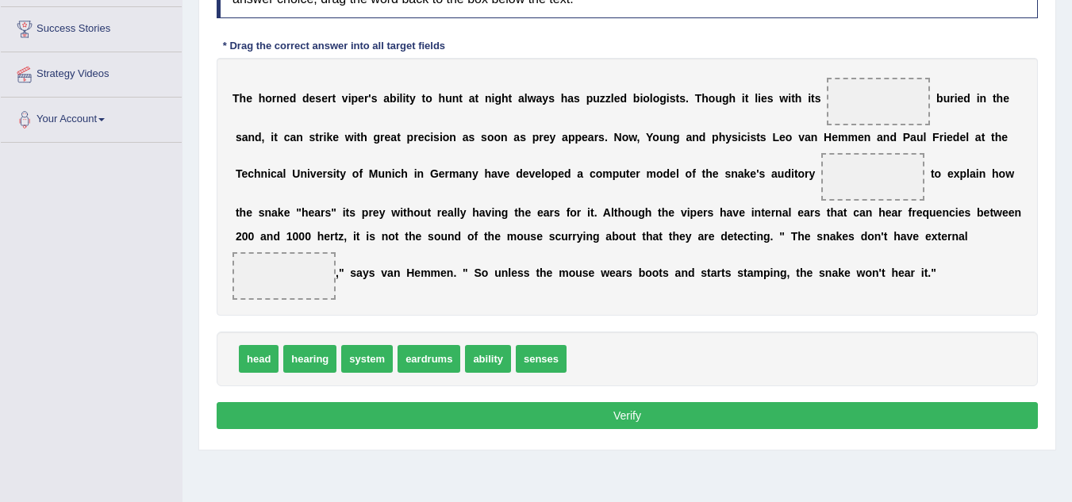
scroll to position [252, 0]
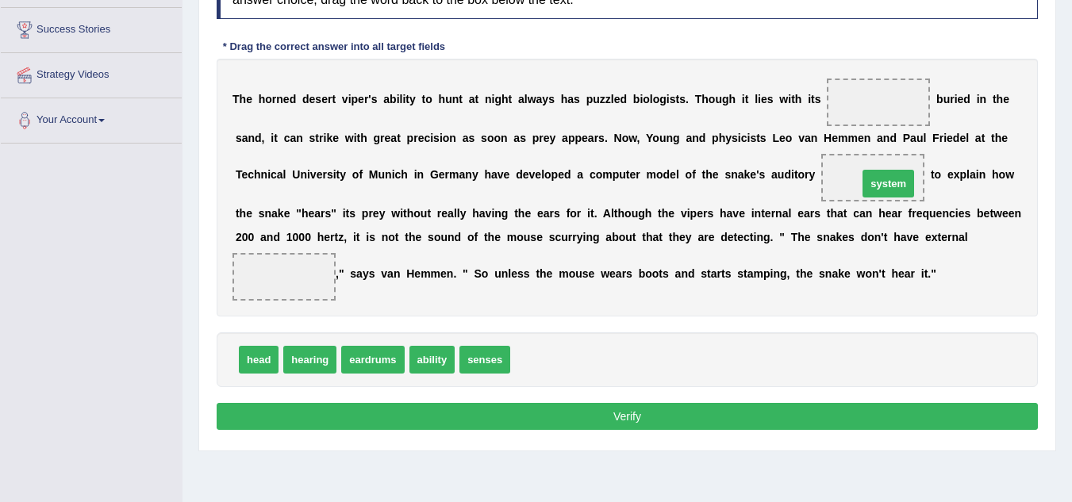
drag, startPoint x: 528, startPoint y: 359, endPoint x: 875, endPoint y: 183, distance: 389.7
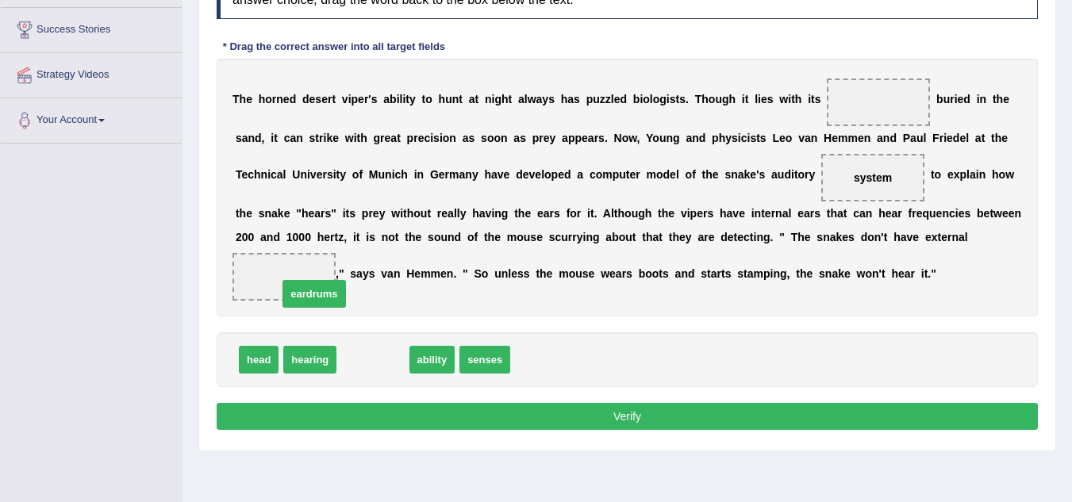
drag, startPoint x: 379, startPoint y: 356, endPoint x: 305, endPoint y: 279, distance: 107.8
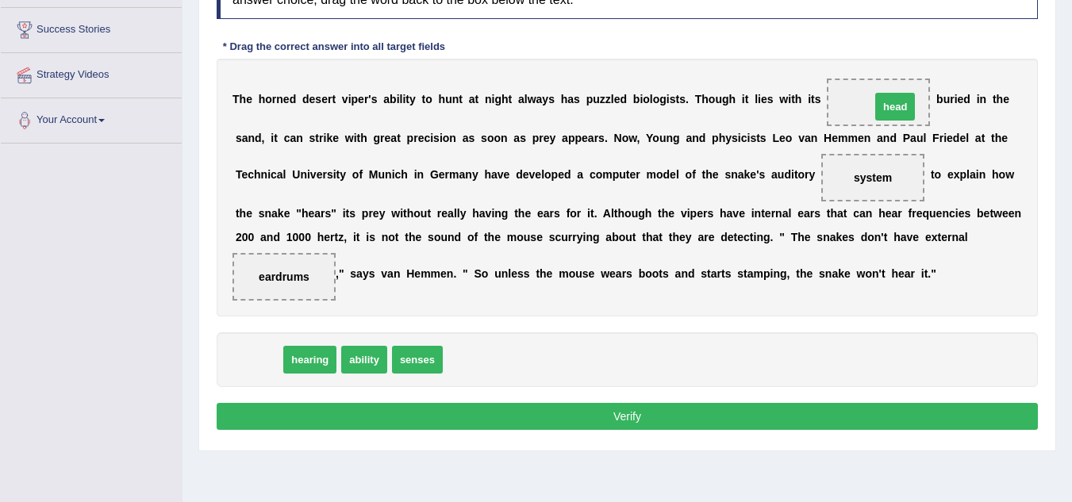
drag, startPoint x: 261, startPoint y: 355, endPoint x: 898, endPoint y: 102, distance: 685.1
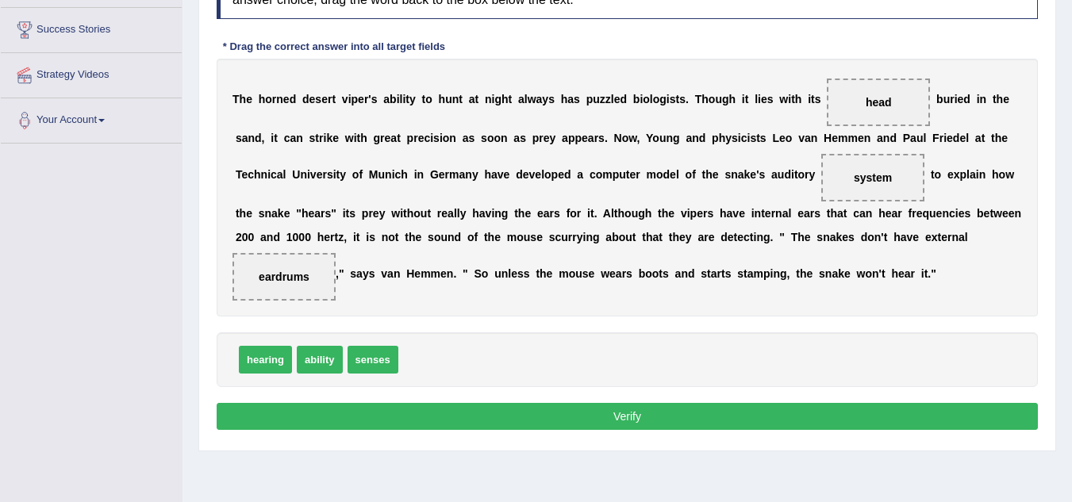
click at [697, 415] on button "Verify" at bounding box center [627, 416] width 821 height 27
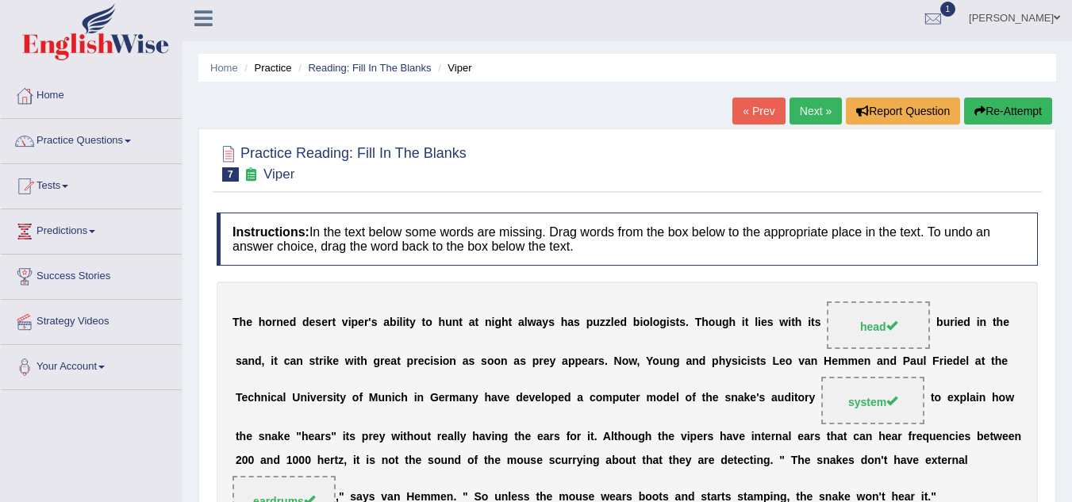
scroll to position [0, 0]
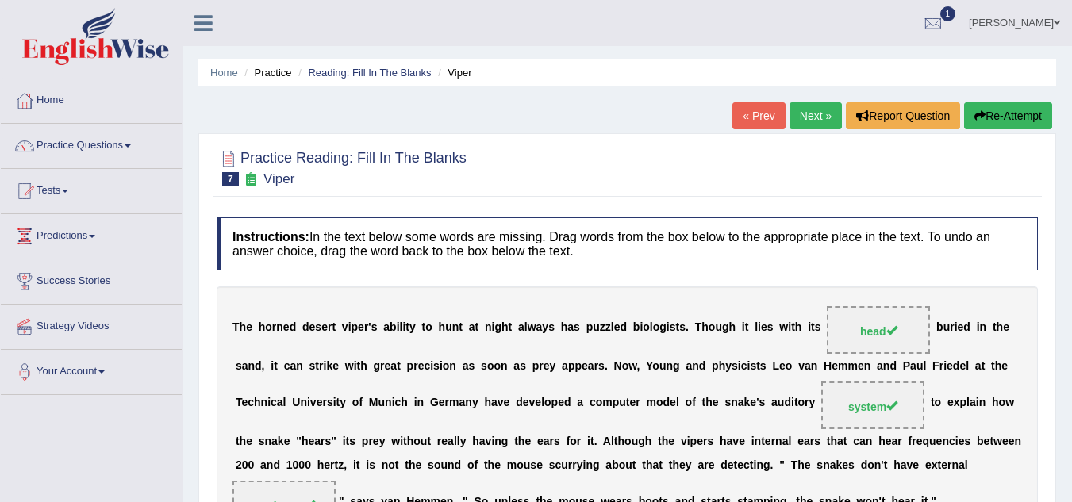
drag, startPoint x: 809, startPoint y: 101, endPoint x: 811, endPoint y: 153, distance: 52.4
click at [809, 100] on div "Home Practice Reading: Fill In The Blanks Viper « Prev Next » Report Question R…" at bounding box center [628, 397] width 890 height 794
click at [813, 118] on link "Next »" at bounding box center [816, 115] width 52 height 27
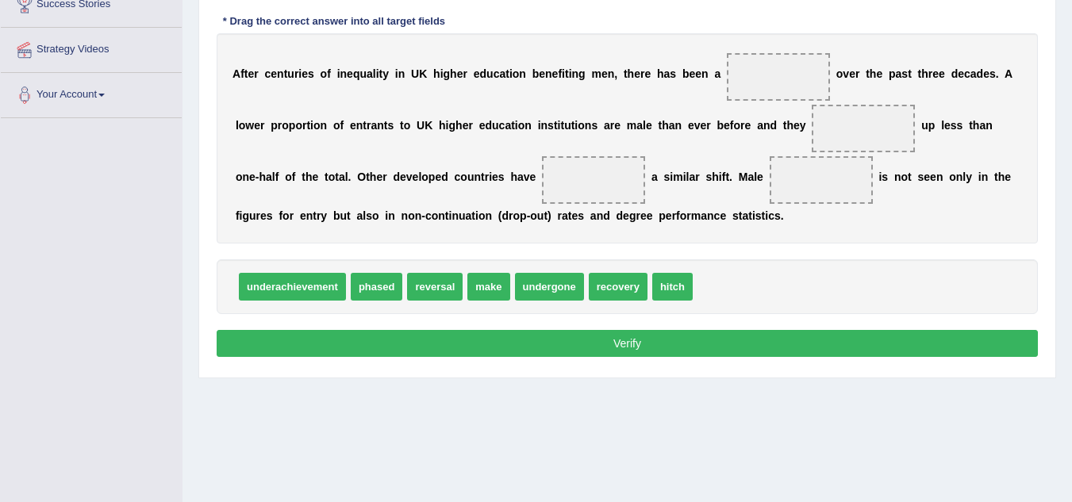
scroll to position [276, 0]
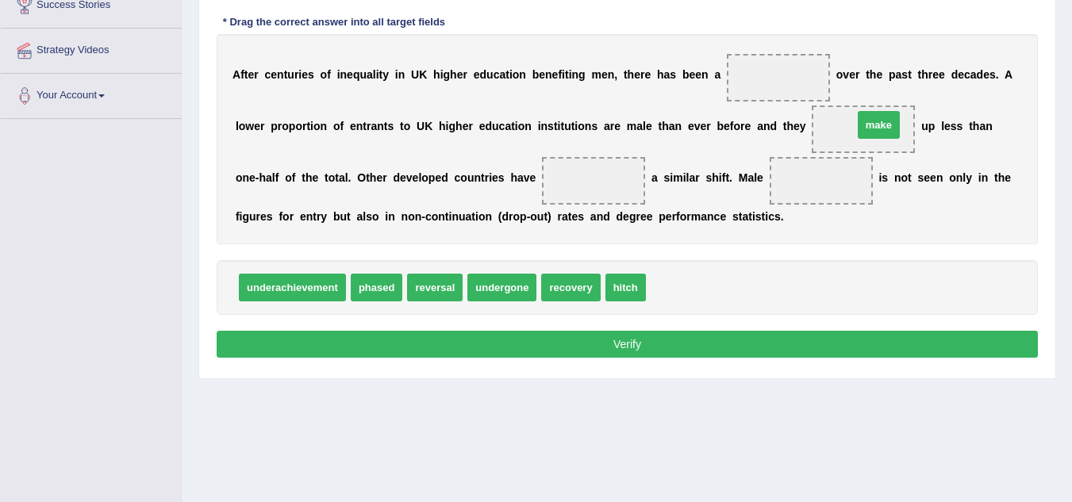
drag, startPoint x: 663, startPoint y: 286, endPoint x: 870, endPoint y: 124, distance: 262.9
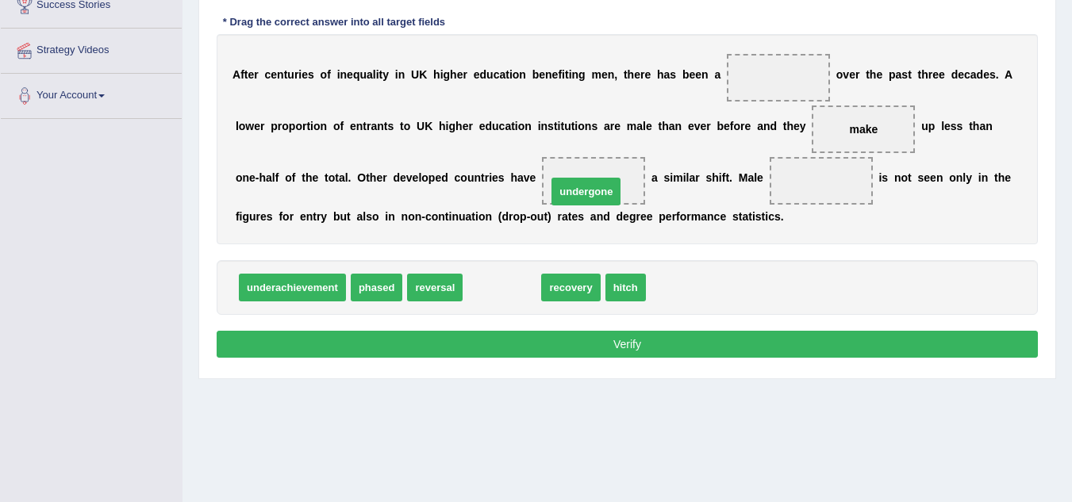
drag, startPoint x: 489, startPoint y: 294, endPoint x: 574, endPoint y: 198, distance: 128.2
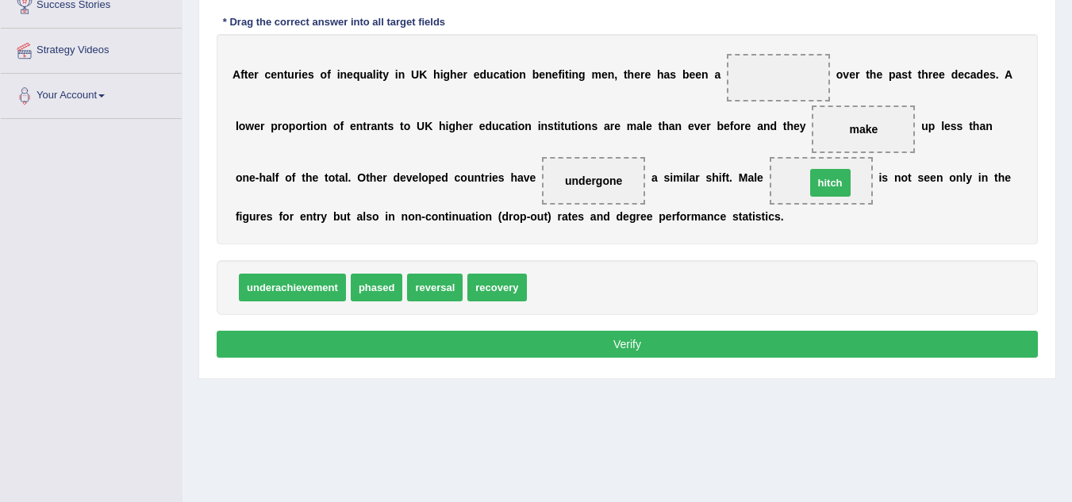
drag, startPoint x: 544, startPoint y: 279, endPoint x: 825, endPoint y: 176, distance: 300.1
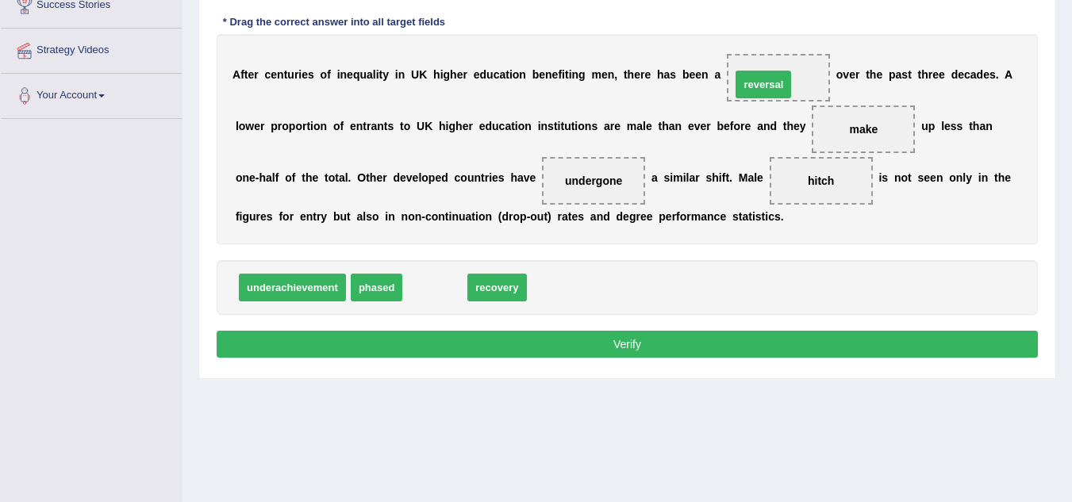
drag, startPoint x: 442, startPoint y: 285, endPoint x: 783, endPoint y: 79, distance: 398.4
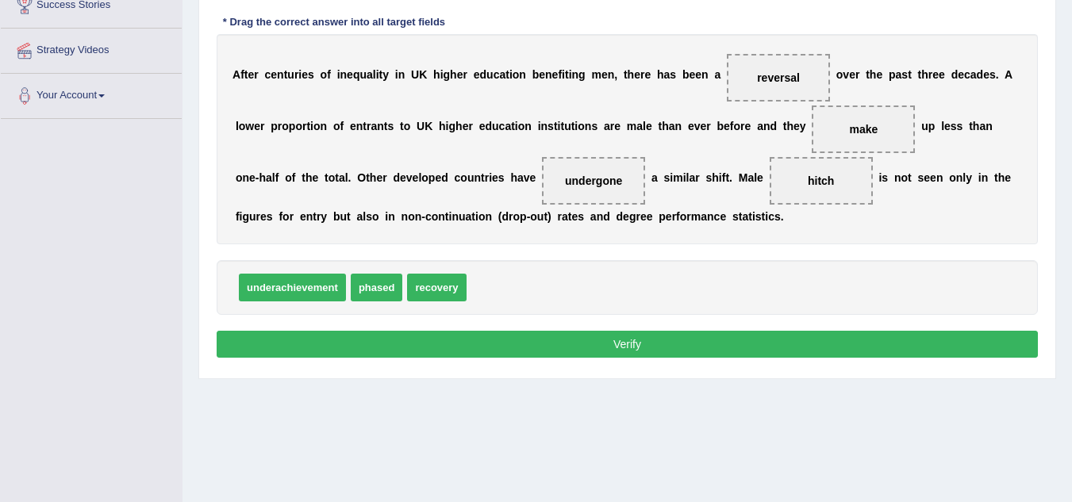
click at [495, 342] on button "Verify" at bounding box center [627, 344] width 821 height 27
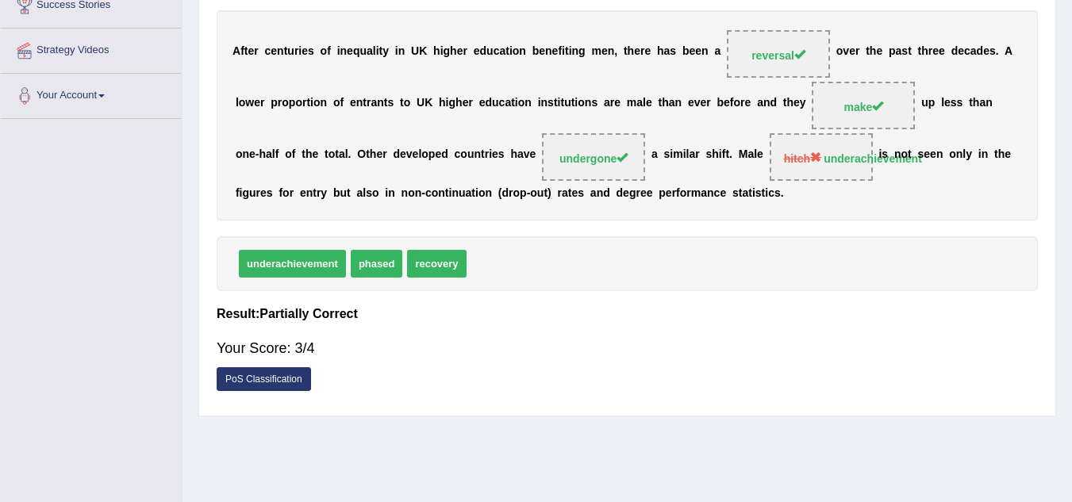
click at [823, 197] on div "A f t e r c e n t u r i e s o f i n e q u a l i t y i n U K h i g h e r e d u c…" at bounding box center [627, 115] width 821 height 210
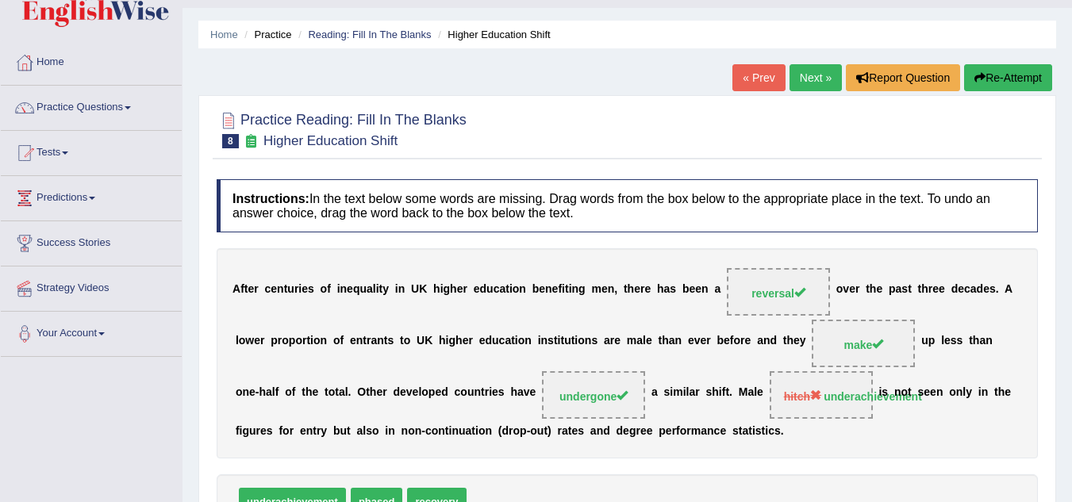
scroll to position [0, 0]
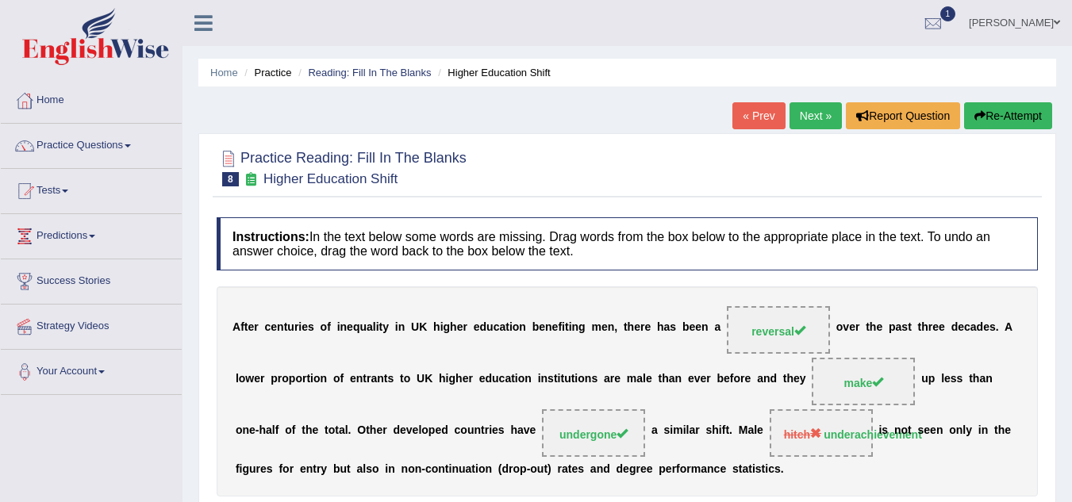
click at [802, 117] on link "Next »" at bounding box center [816, 115] width 52 height 27
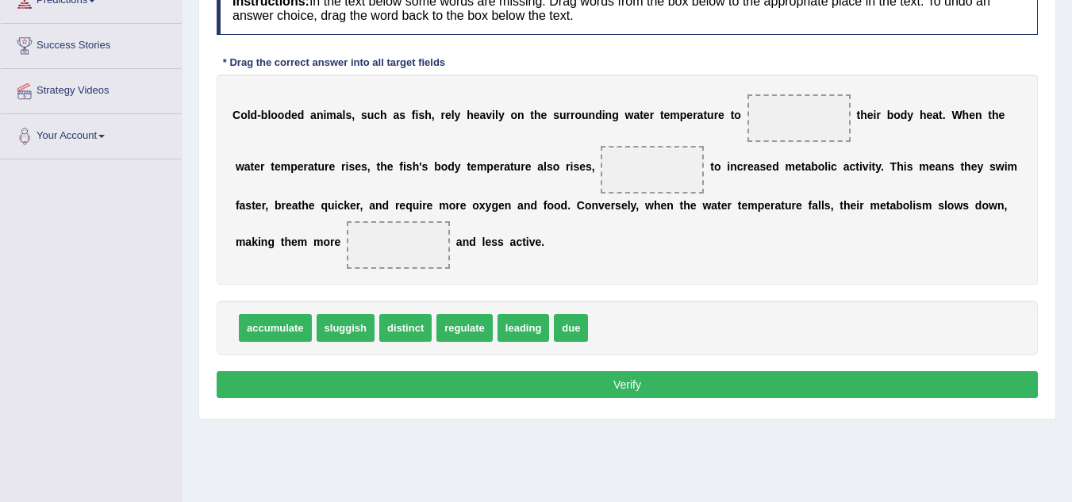
scroll to position [221, 0]
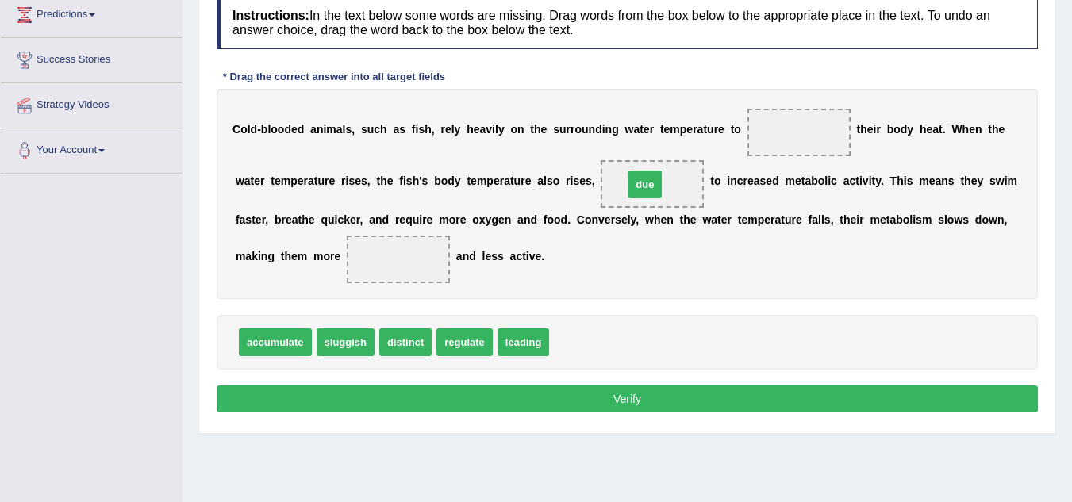
drag, startPoint x: 561, startPoint y: 340, endPoint x: 637, endPoint y: 179, distance: 178.2
drag, startPoint x: 353, startPoint y: 344, endPoint x: 405, endPoint y: 256, distance: 102.1
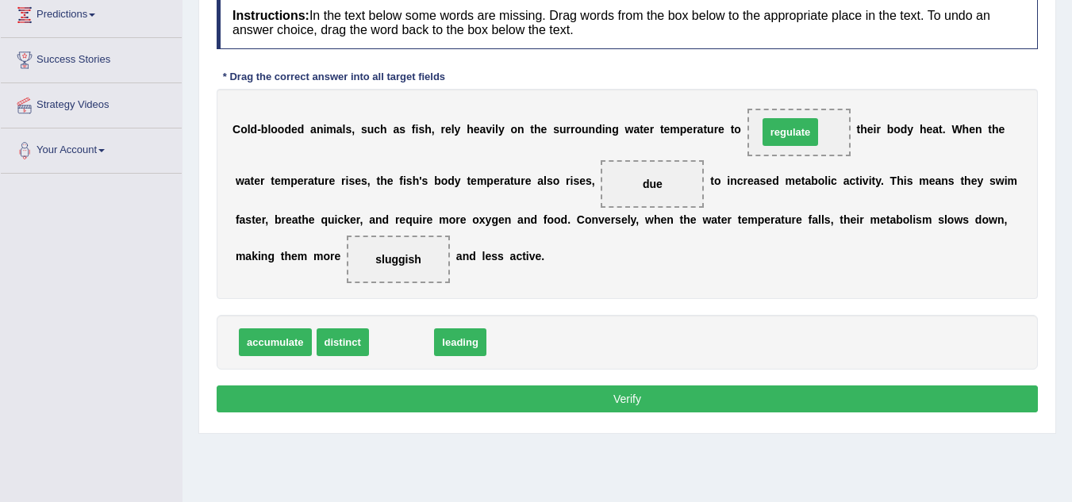
drag, startPoint x: 409, startPoint y: 354, endPoint x: 816, endPoint y: 143, distance: 458.7
click at [747, 394] on button "Verify" at bounding box center [627, 399] width 821 height 27
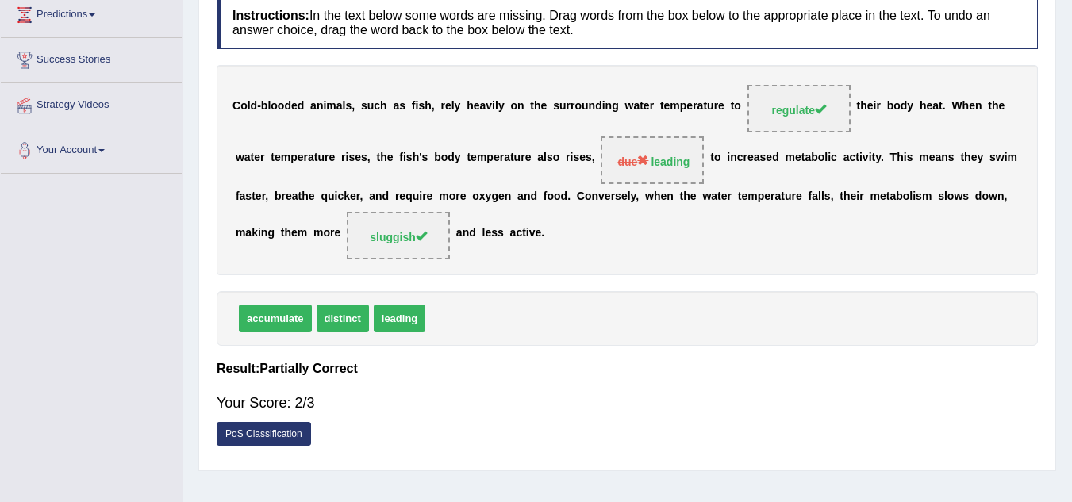
click at [582, 394] on div "Your Score: 2/3" at bounding box center [627, 403] width 821 height 38
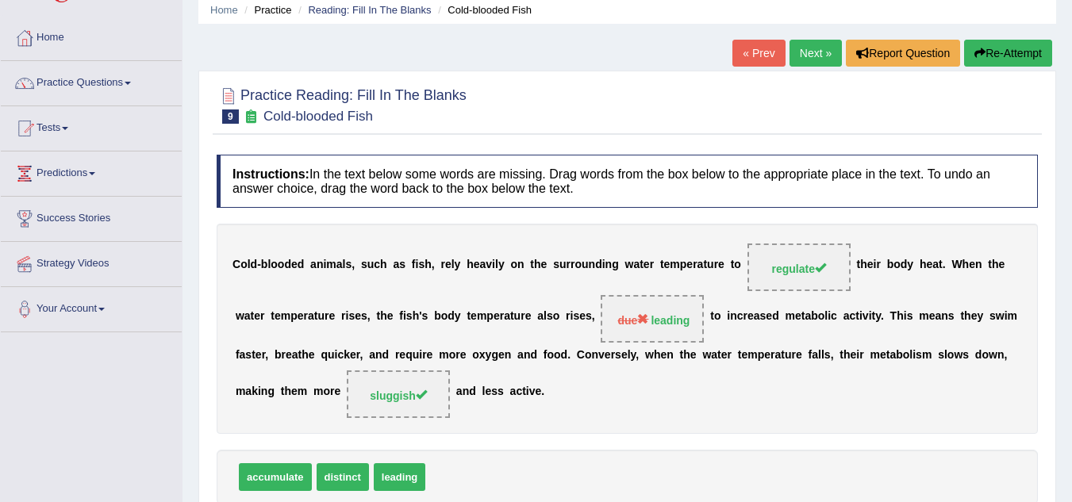
scroll to position [0, 0]
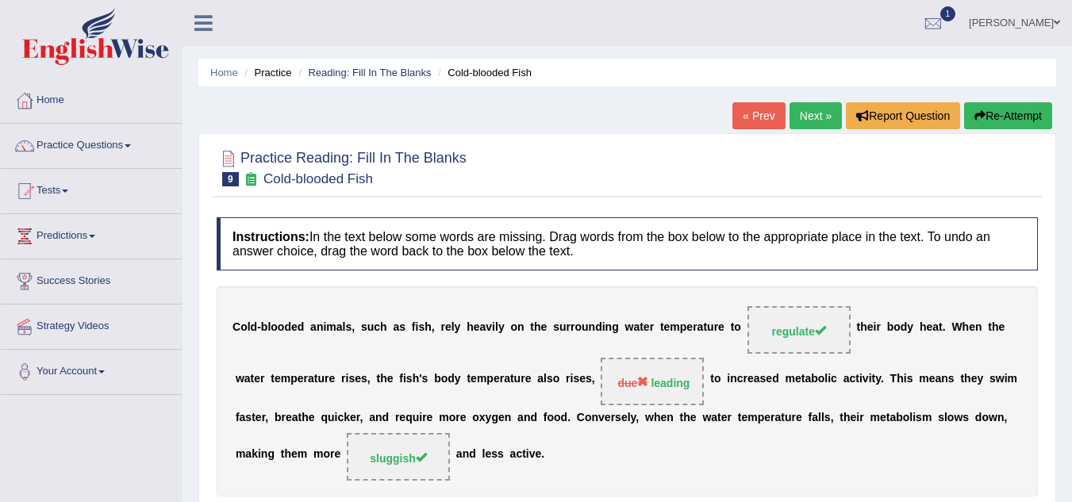
click at [811, 116] on link "Next »" at bounding box center [816, 115] width 52 height 27
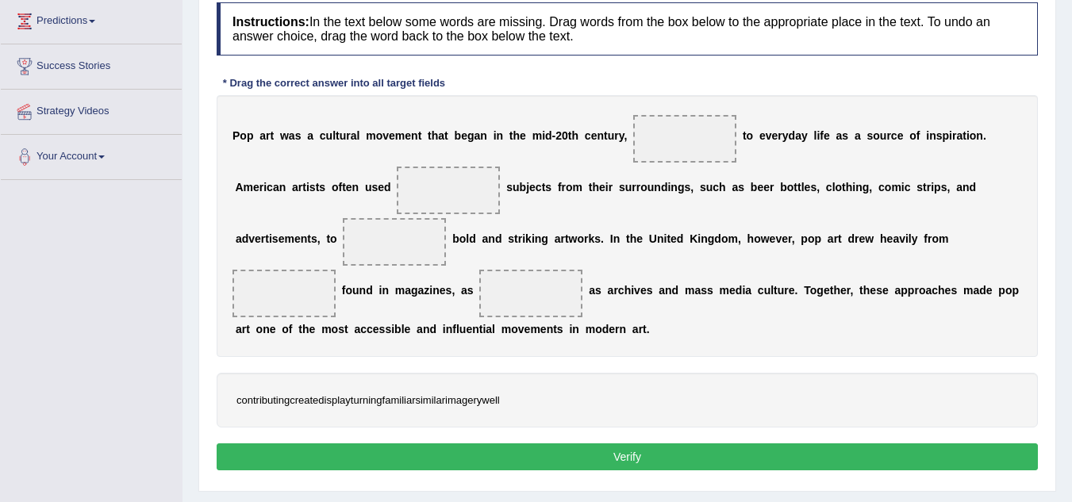
scroll to position [241, 0]
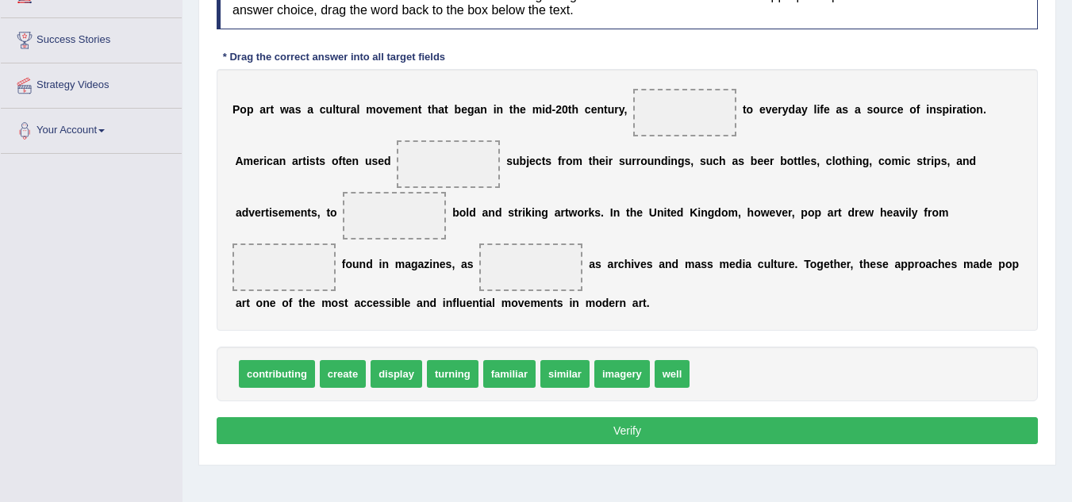
click at [657, 375] on span "well" at bounding box center [673, 374] width 36 height 28
drag, startPoint x: 657, startPoint y: 375, endPoint x: 502, endPoint y: 271, distance: 186.5
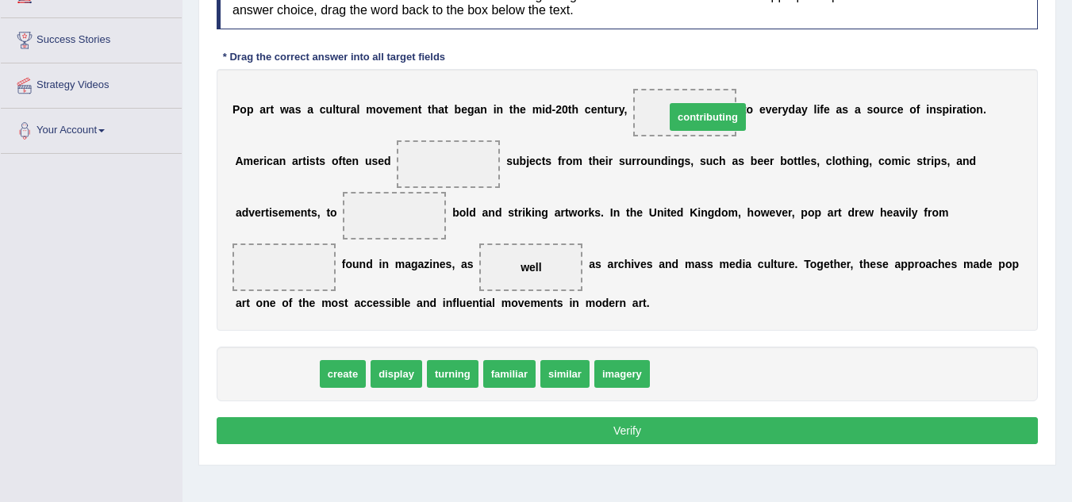
drag, startPoint x: 261, startPoint y: 382, endPoint x: 691, endPoint y: 121, distance: 502.6
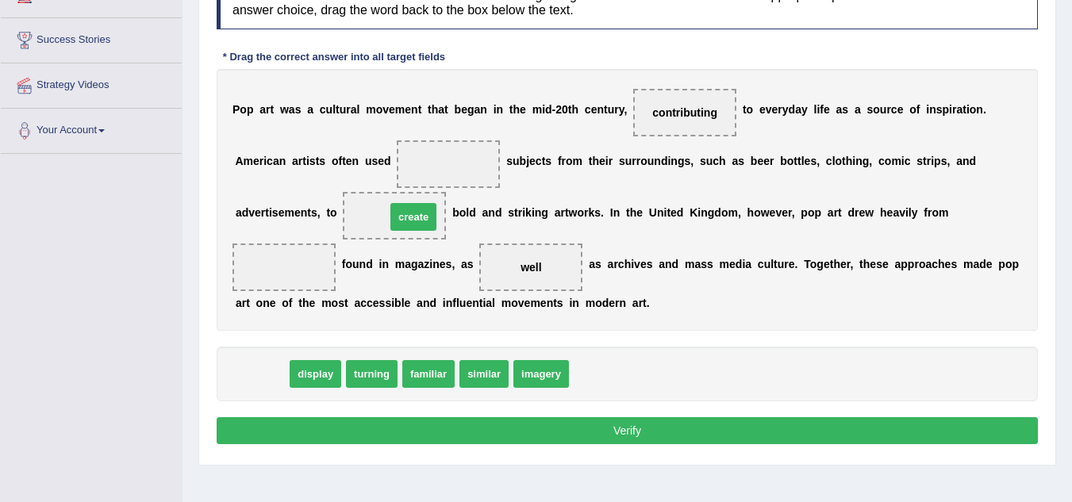
drag, startPoint x: 252, startPoint y: 382, endPoint x: 403, endPoint y: 225, distance: 217.2
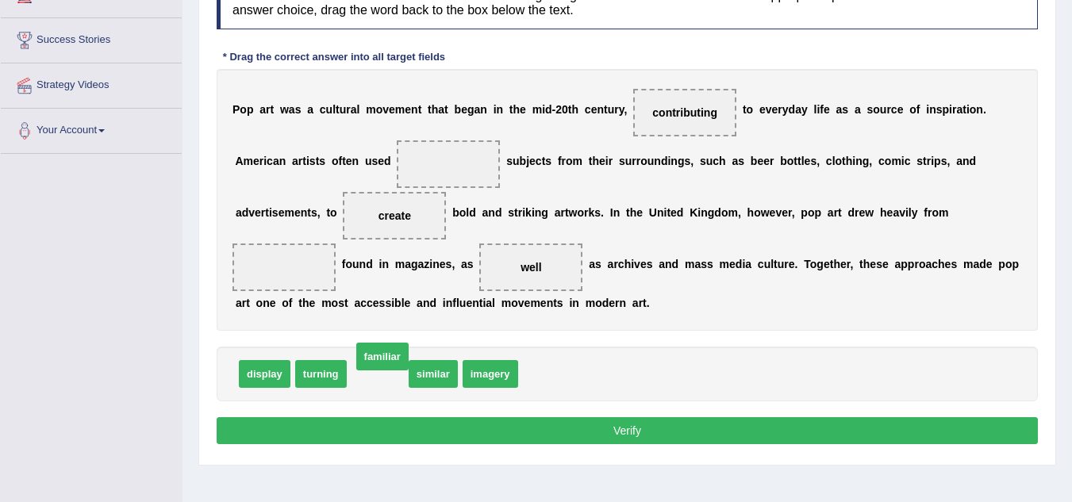
drag, startPoint x: 392, startPoint y: 369, endPoint x: 397, endPoint y: 352, distance: 17.3
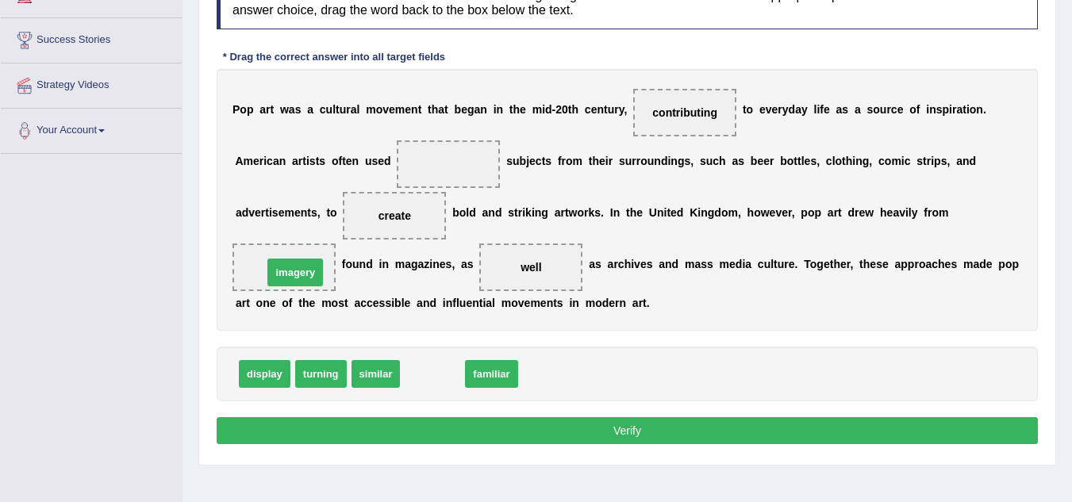
drag, startPoint x: 447, startPoint y: 370, endPoint x: 311, endPoint y: 267, distance: 170.5
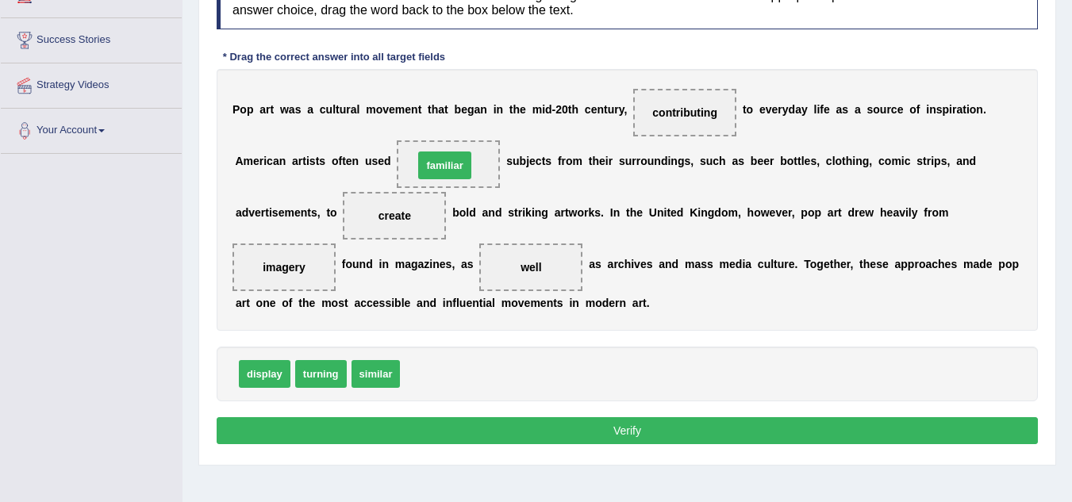
drag, startPoint x: 436, startPoint y: 367, endPoint x: 449, endPoint y: 159, distance: 209.2
click at [648, 440] on button "Verify" at bounding box center [627, 430] width 821 height 27
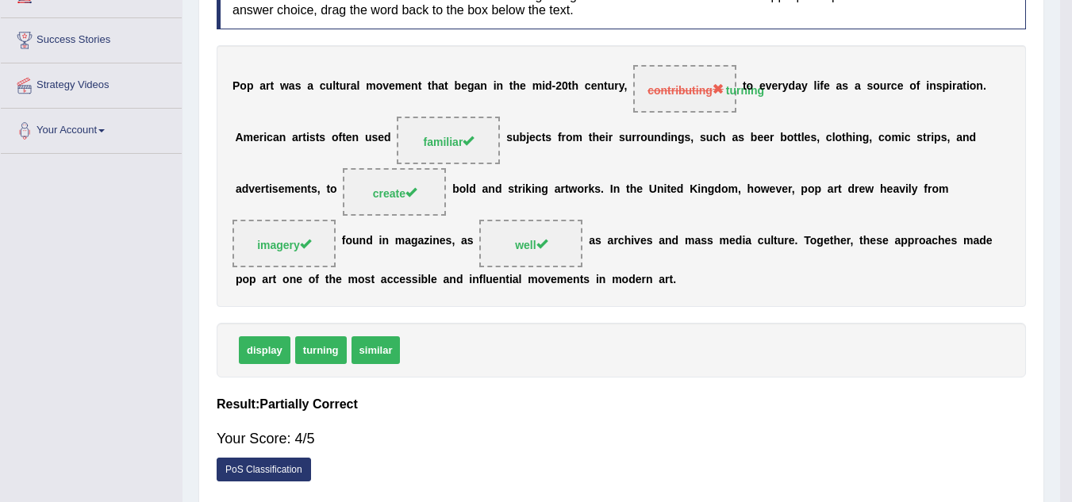
click at [648, 435] on div "Home Practice Reading: Fill In The Blanks Pop Art « Prev Next » Report Question…" at bounding box center [622, 156] width 878 height 794
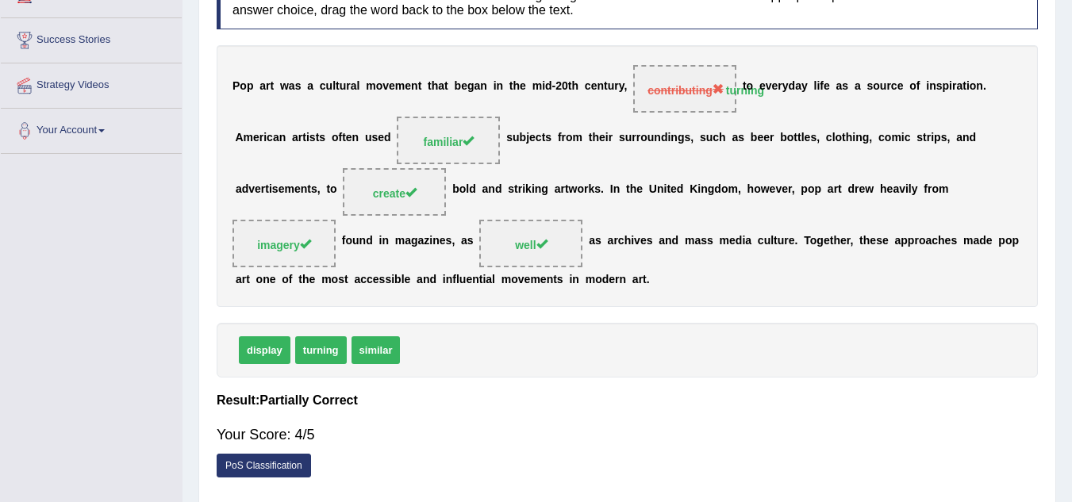
click at [741, 212] on div "P o p a r t w a s a c u l t u r a l m o v e m e n t t h a t b e g a n i n t h e…" at bounding box center [627, 176] width 821 height 262
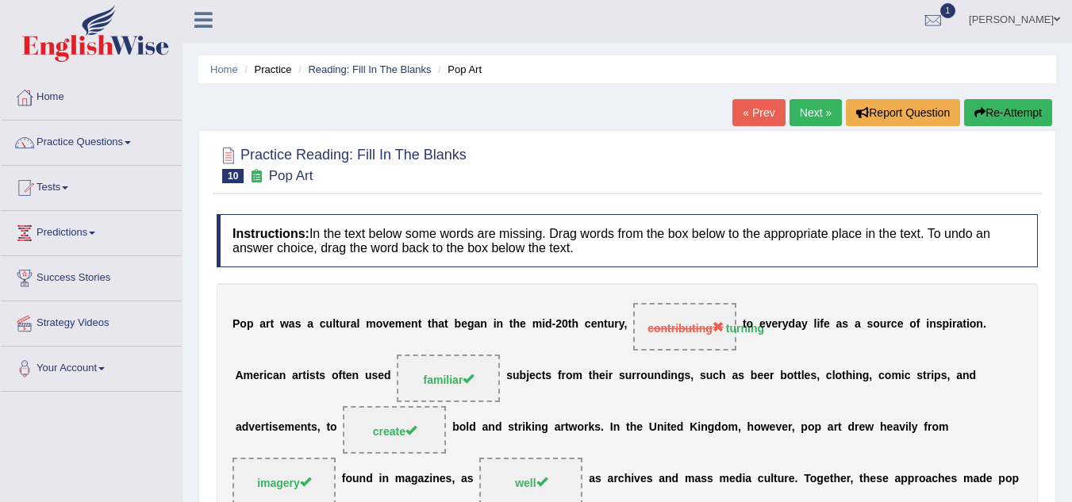
scroll to position [0, 0]
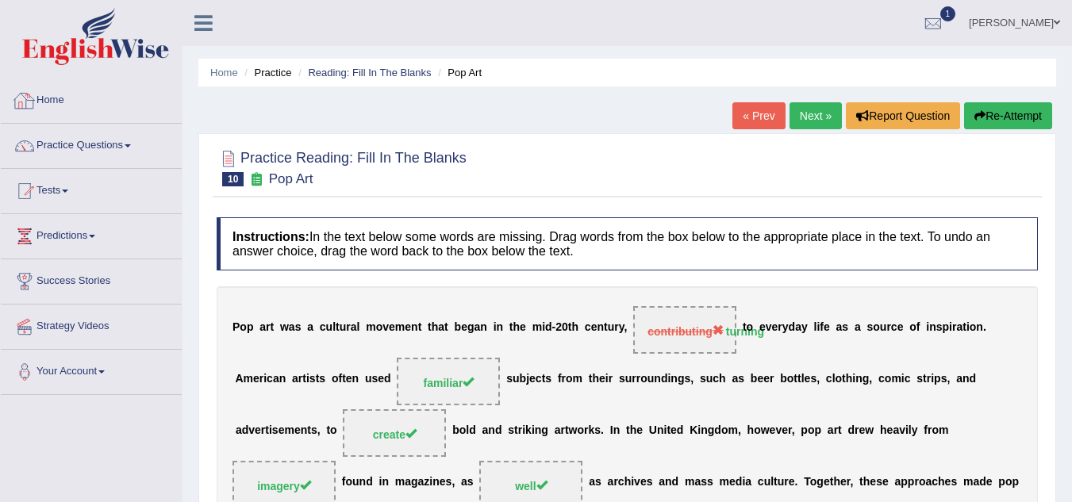
click at [84, 105] on link "Home" at bounding box center [91, 99] width 181 height 40
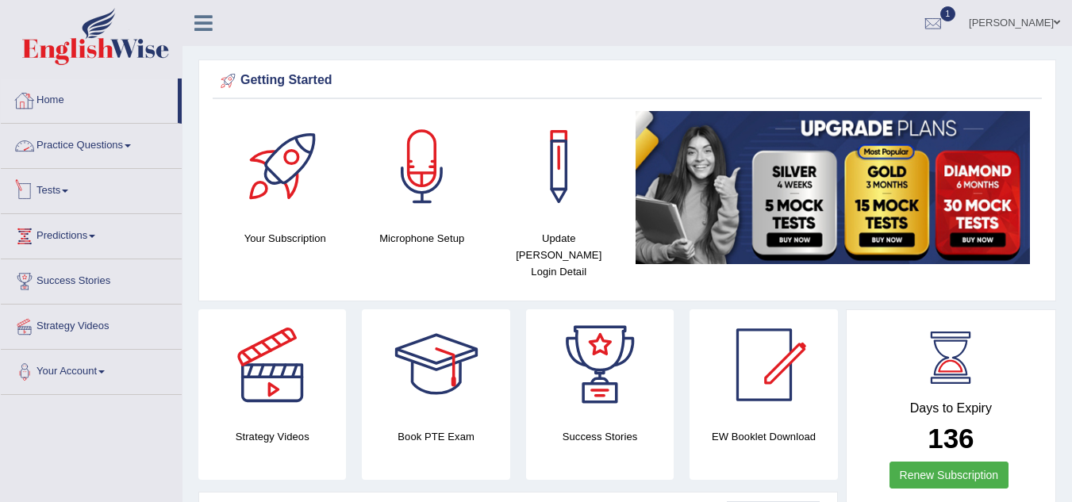
click at [58, 190] on link "Tests" at bounding box center [91, 189] width 181 height 40
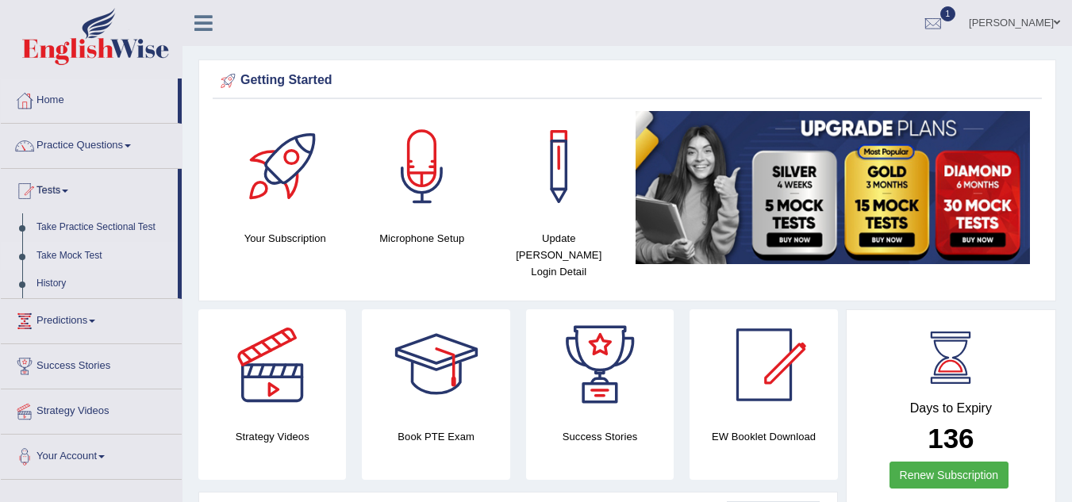
click at [66, 256] on link "Take Mock Test" at bounding box center [103, 256] width 148 height 29
